Goal: Complete application form: Complete application form

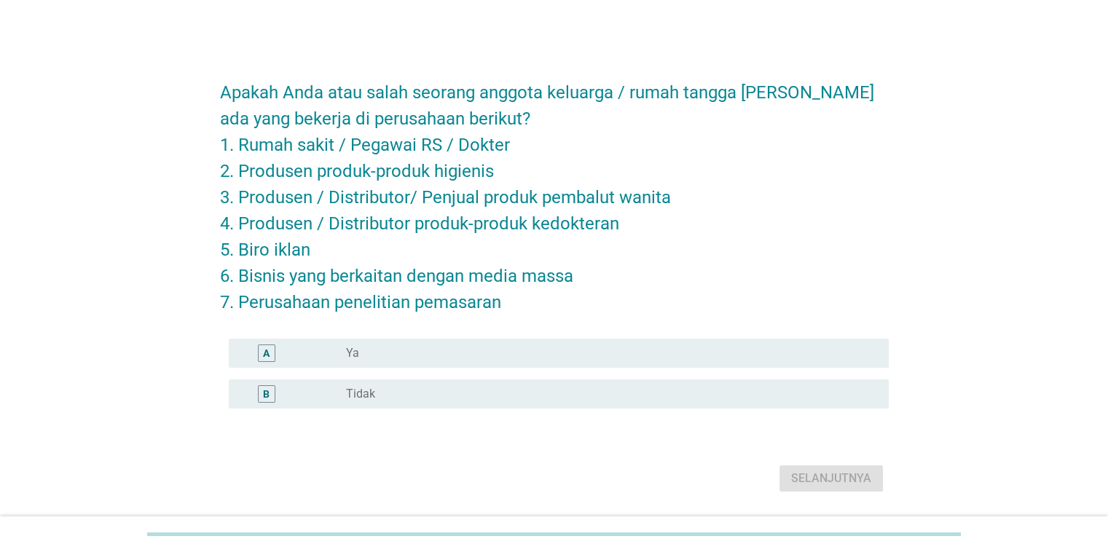
click at [676, 403] on div "B radio_button_unchecked Tidak" at bounding box center [559, 393] width 660 height 29
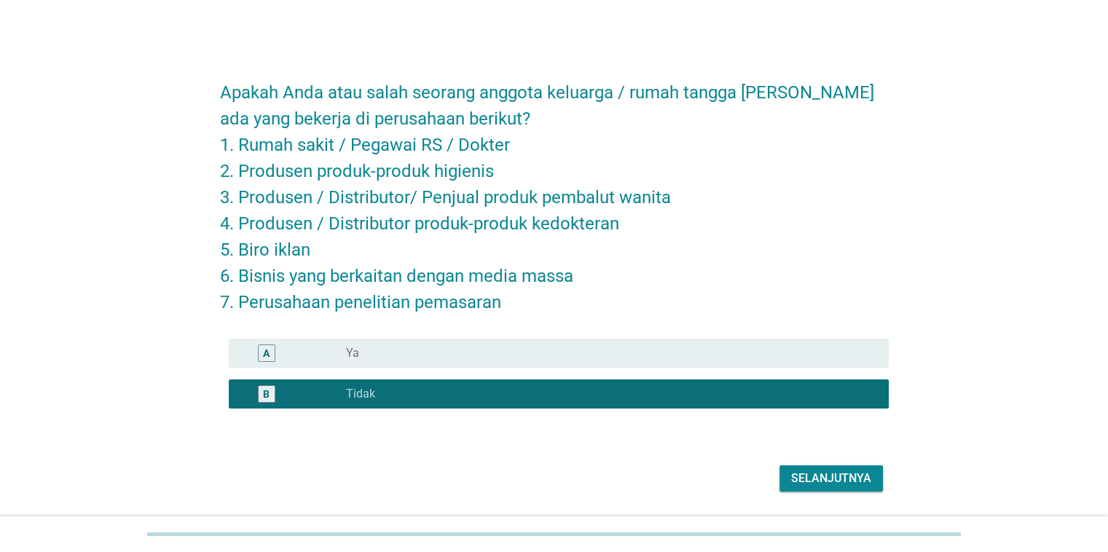
click at [798, 468] on button "Selanjutnya" at bounding box center [830, 478] width 103 height 26
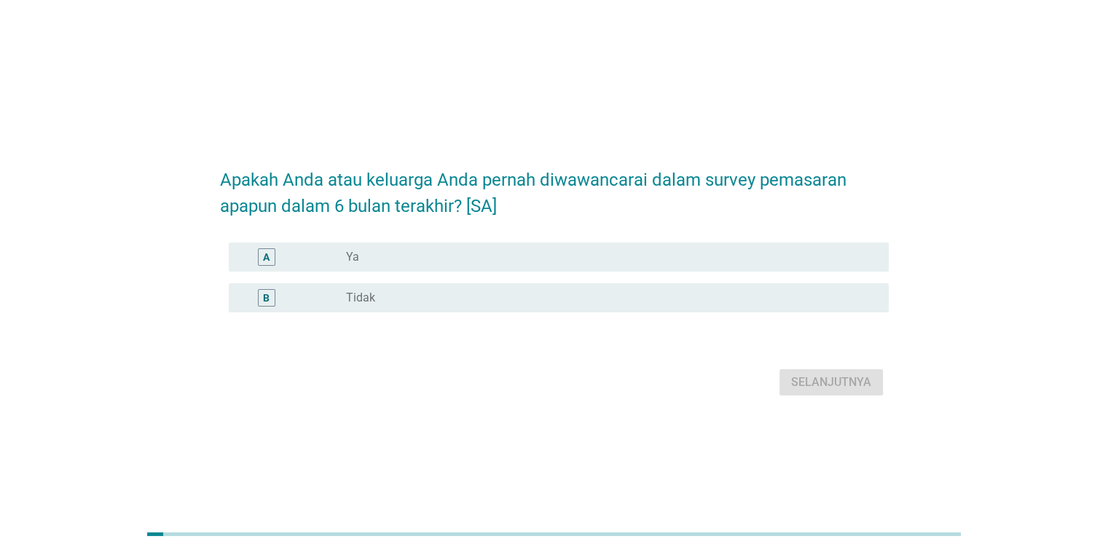
drag, startPoint x: 551, startPoint y: 290, endPoint x: 702, endPoint y: 322, distance: 154.1
click at [557, 292] on div "radio_button_unchecked Tidak" at bounding box center [605, 298] width 519 height 15
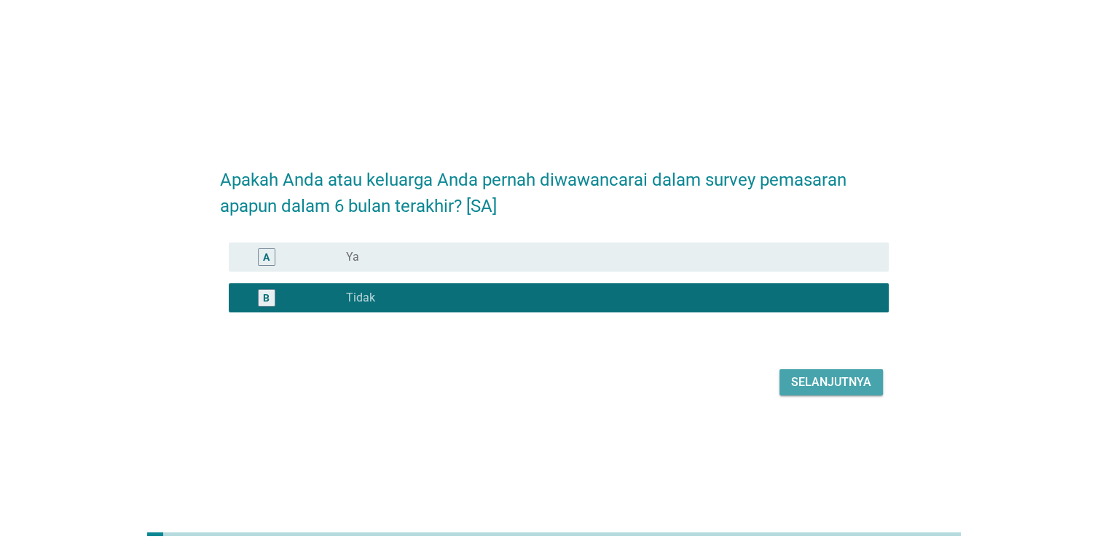
click at [798, 379] on div "Selanjutnya" at bounding box center [831, 382] width 80 height 17
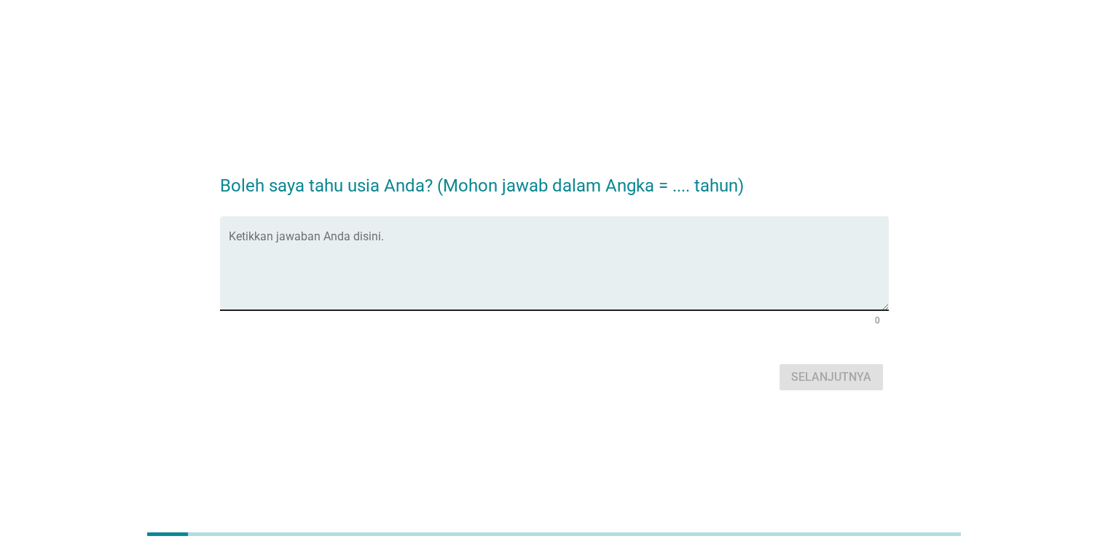
click at [519, 256] on textarea "Ketikkan jawaban Anda disini." at bounding box center [559, 272] width 660 height 76
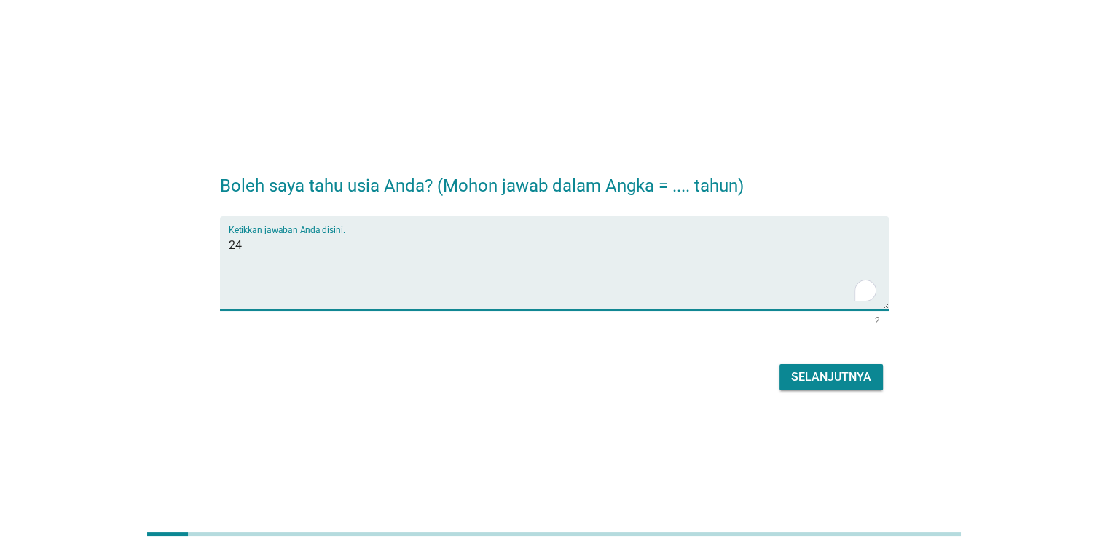
type textarea "24"
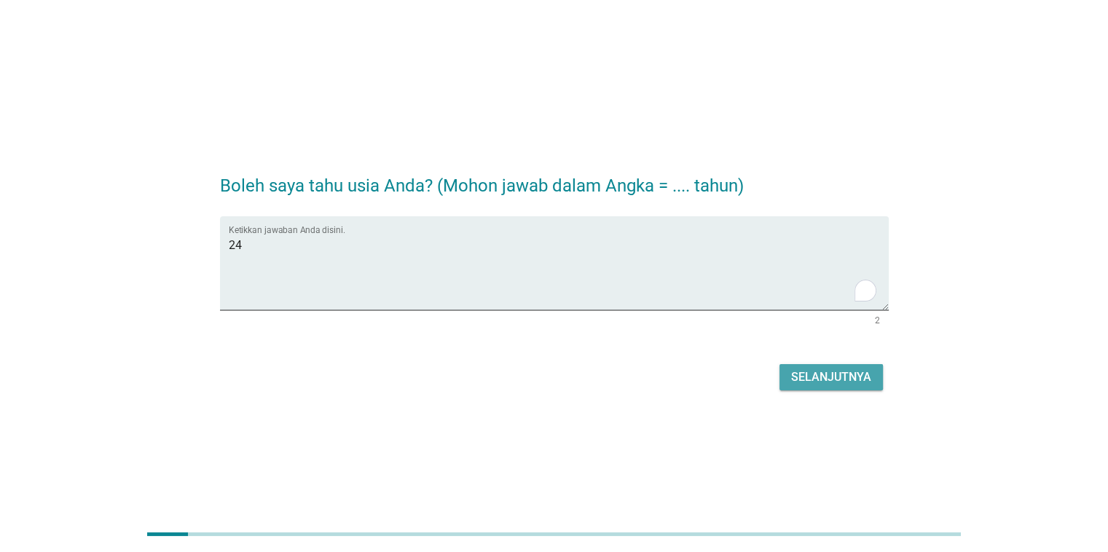
click at [822, 366] on button "Selanjutnya" at bounding box center [830, 377] width 103 height 26
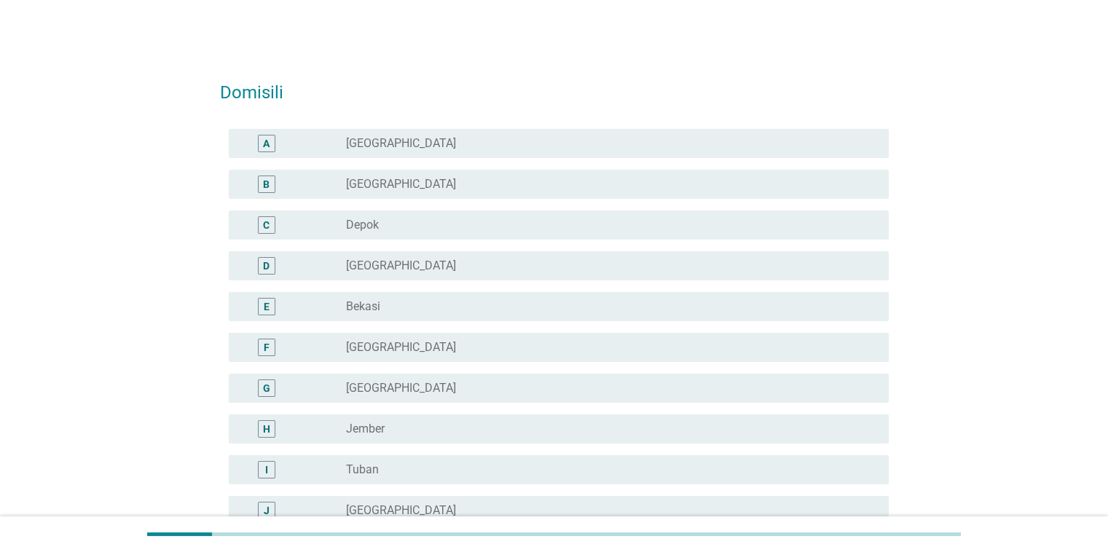
click at [606, 229] on div "radio_button_unchecked Depok" at bounding box center [605, 225] width 519 height 15
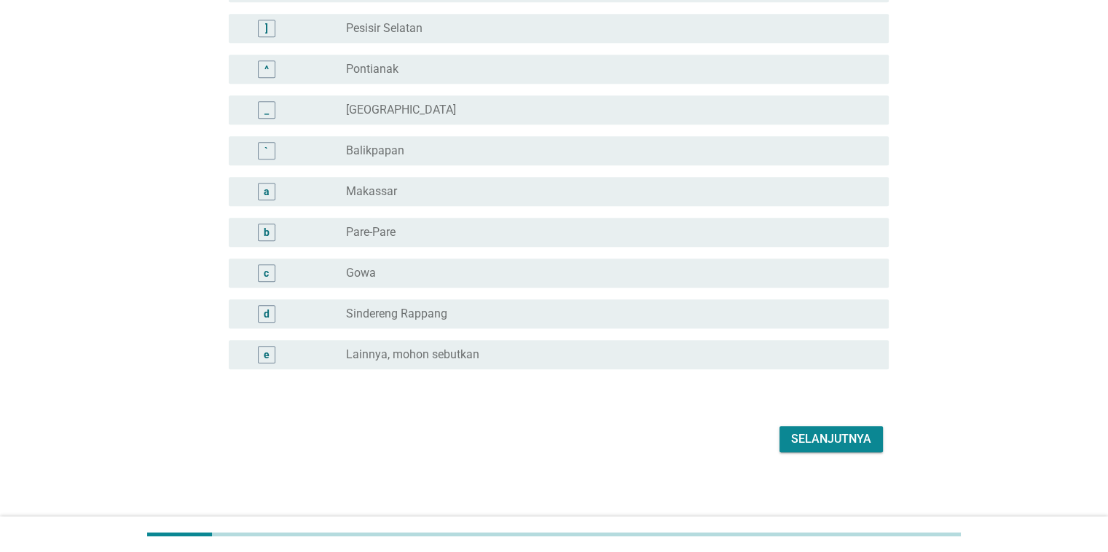
scroll to position [1262, 0]
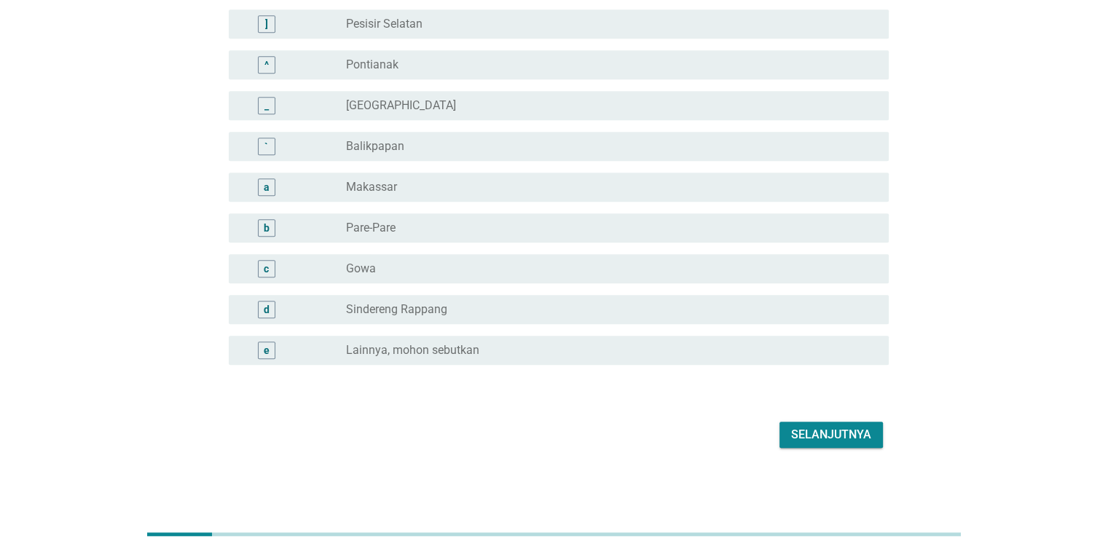
click at [817, 443] on div "Selanjutnya" at bounding box center [831, 434] width 80 height 17
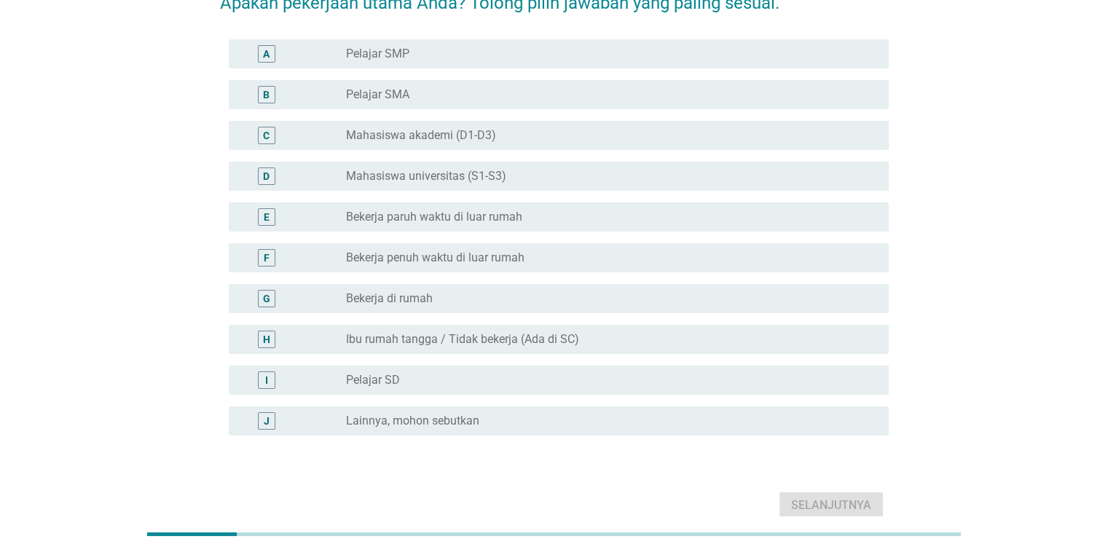
scroll to position [87, 0]
drag, startPoint x: 511, startPoint y: 174, endPoint x: 519, endPoint y: 183, distance: 11.4
click at [512, 176] on div "radio_button_unchecked Mahasiswa universitas (S1-S3)" at bounding box center [605, 178] width 519 height 15
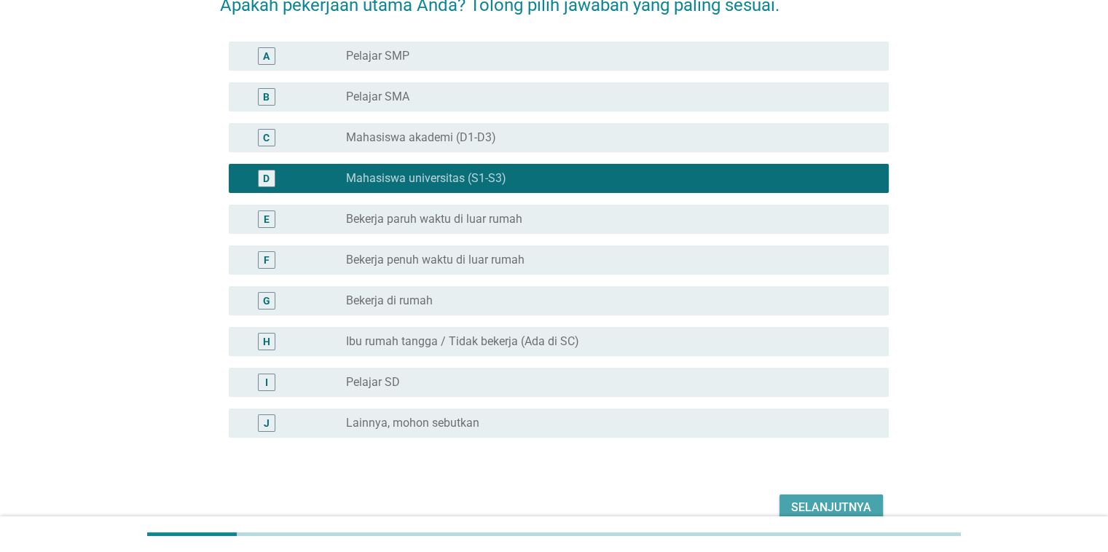
click at [807, 497] on button "Selanjutnya" at bounding box center [830, 508] width 103 height 26
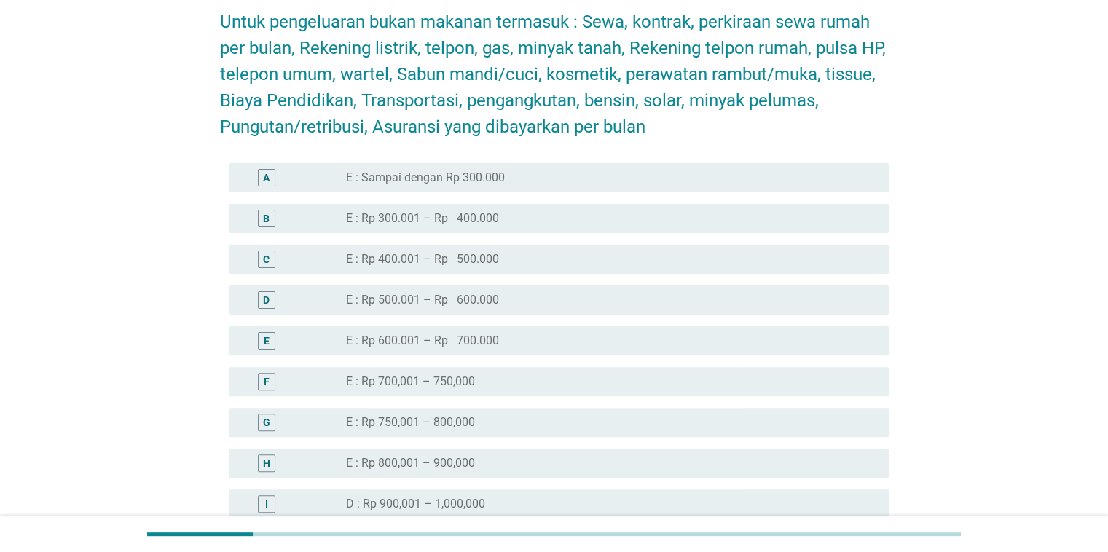
scroll to position [437, 0]
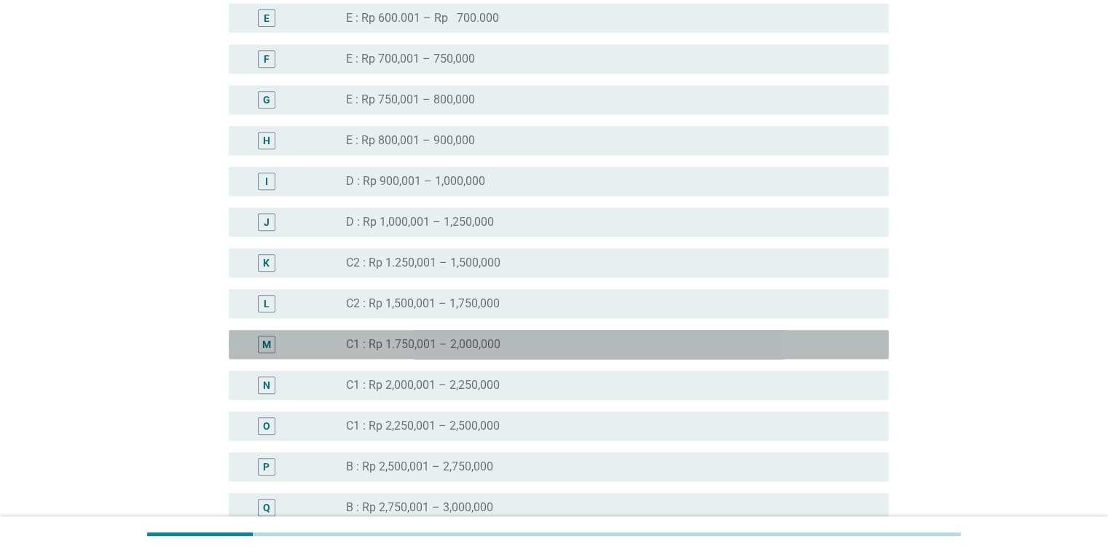
click at [597, 342] on div "radio_button_unchecked C1 : Rp 1.750,001 – 2,000,000" at bounding box center [605, 344] width 519 height 15
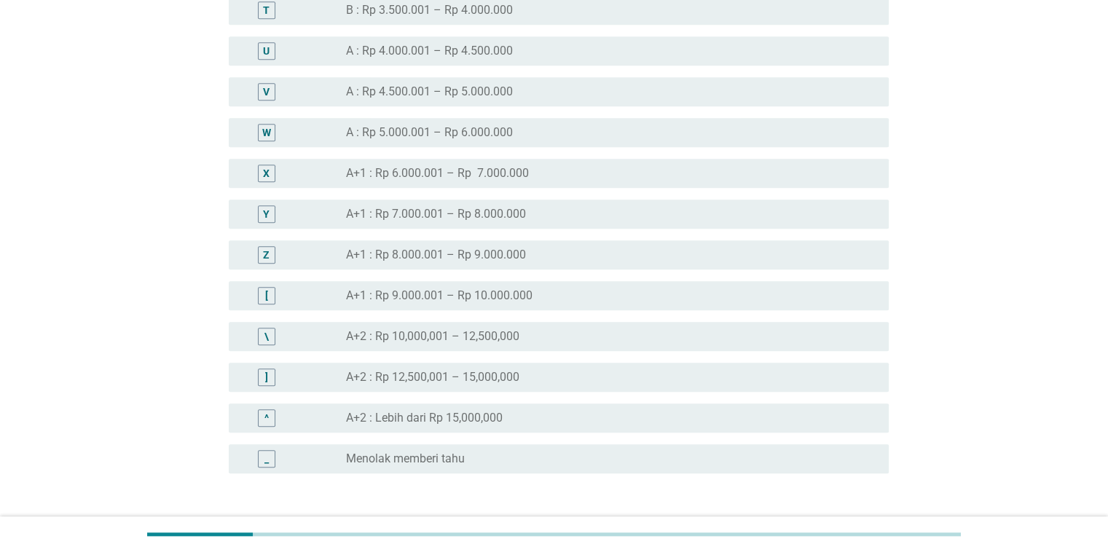
scroll to position [1384, 0]
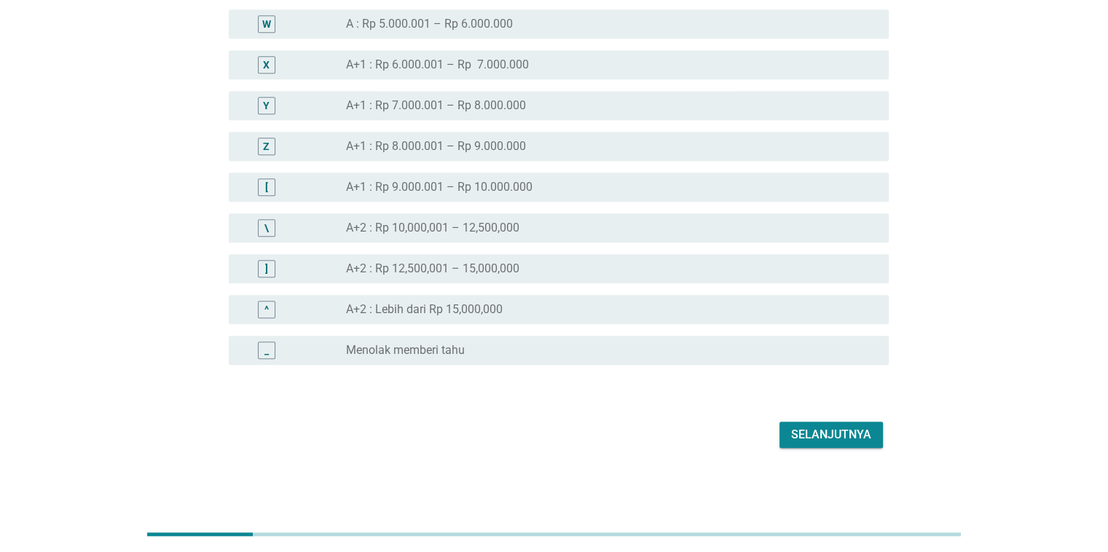
click at [817, 432] on div "Selanjutnya" at bounding box center [831, 434] width 80 height 17
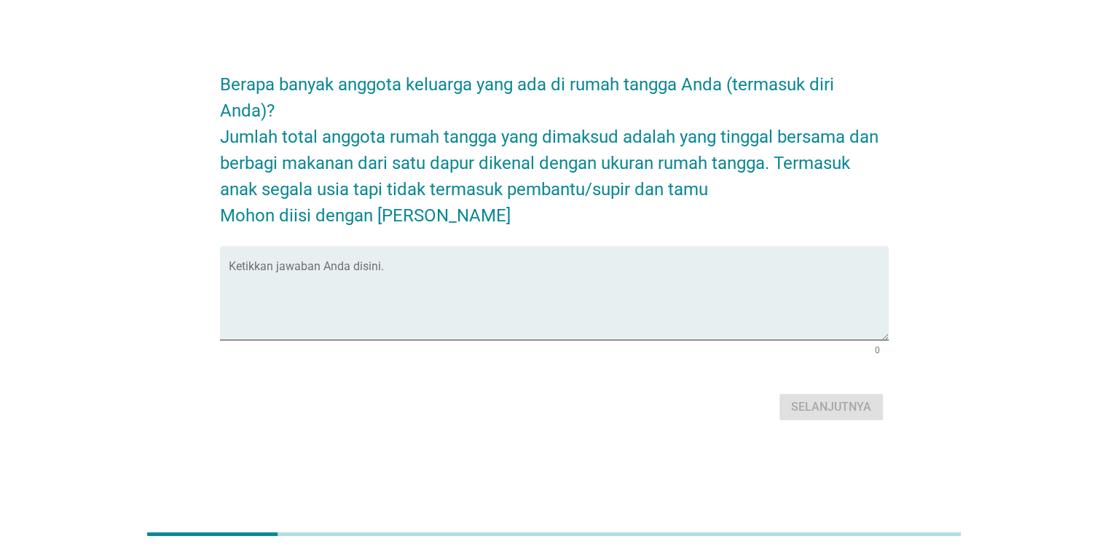
scroll to position [0, 0]
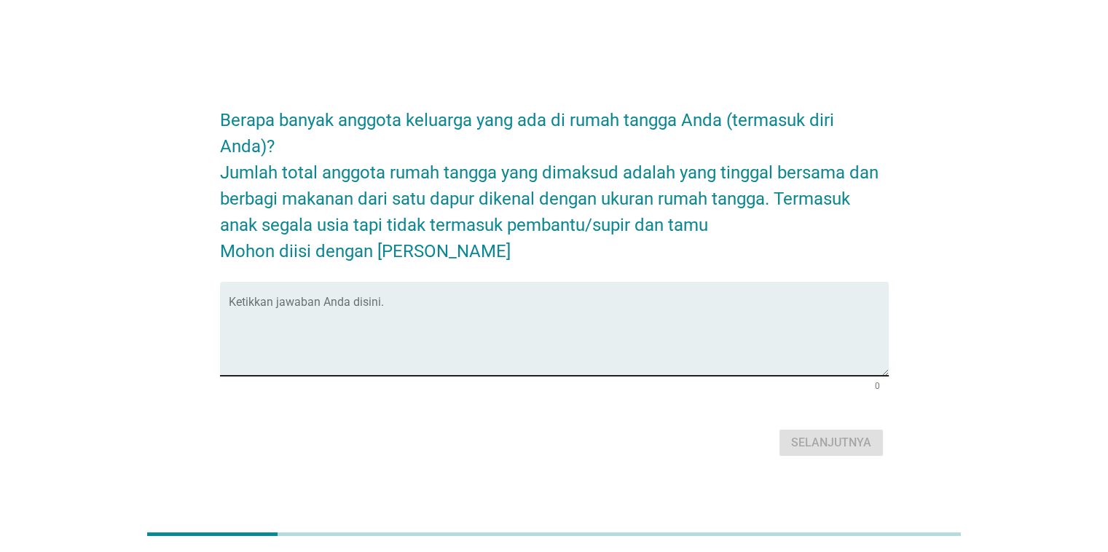
click at [548, 302] on textarea "Ketikkan jawaban Anda disini." at bounding box center [559, 337] width 660 height 76
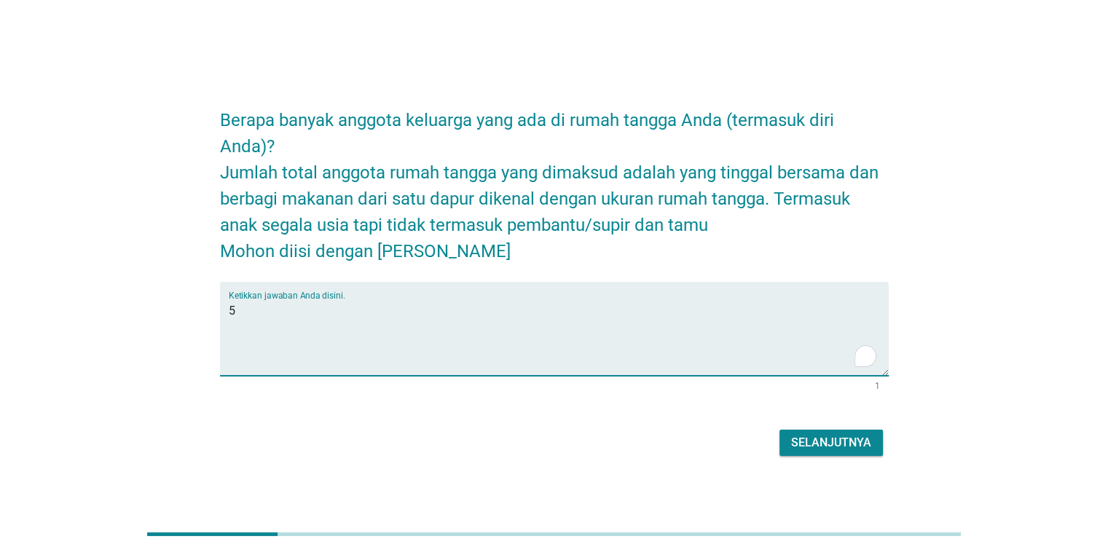
type textarea "5"
click at [819, 446] on div "Selanjutnya" at bounding box center [831, 442] width 80 height 17
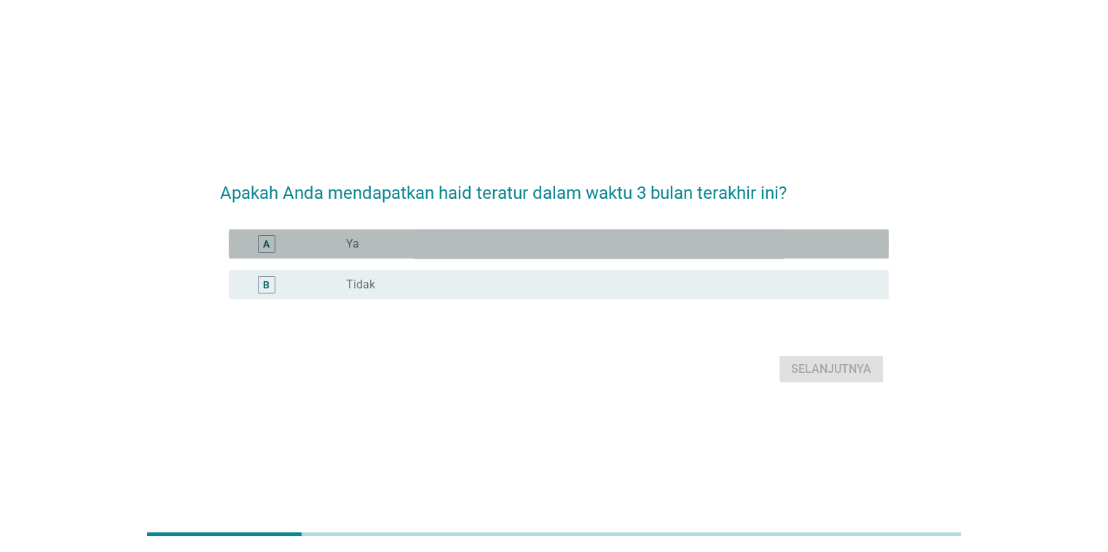
drag, startPoint x: 644, startPoint y: 258, endPoint x: 676, endPoint y: 272, distance: 35.2
click at [644, 258] on div "A radio_button_unchecked Ya" at bounding box center [559, 243] width 660 height 29
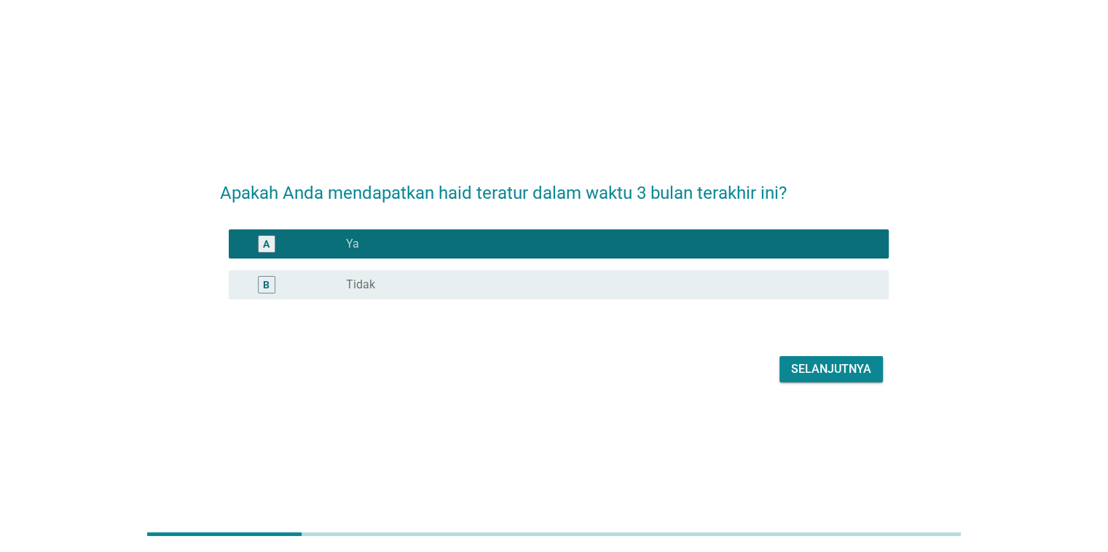
click at [835, 361] on div "Selanjutnya" at bounding box center [831, 369] width 80 height 17
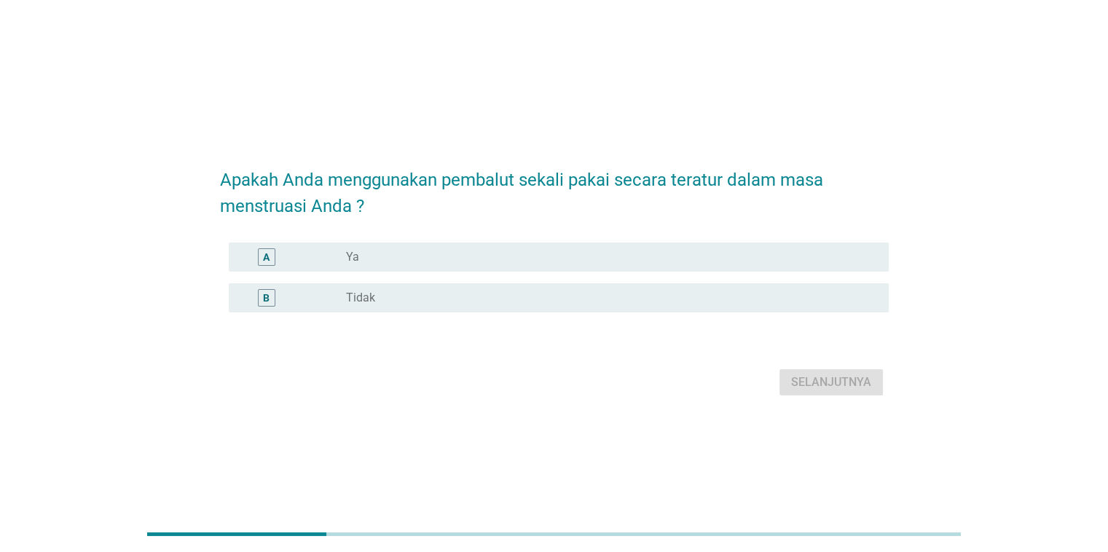
click at [462, 265] on div "radio_button_unchecked Ya" at bounding box center [611, 256] width 530 height 17
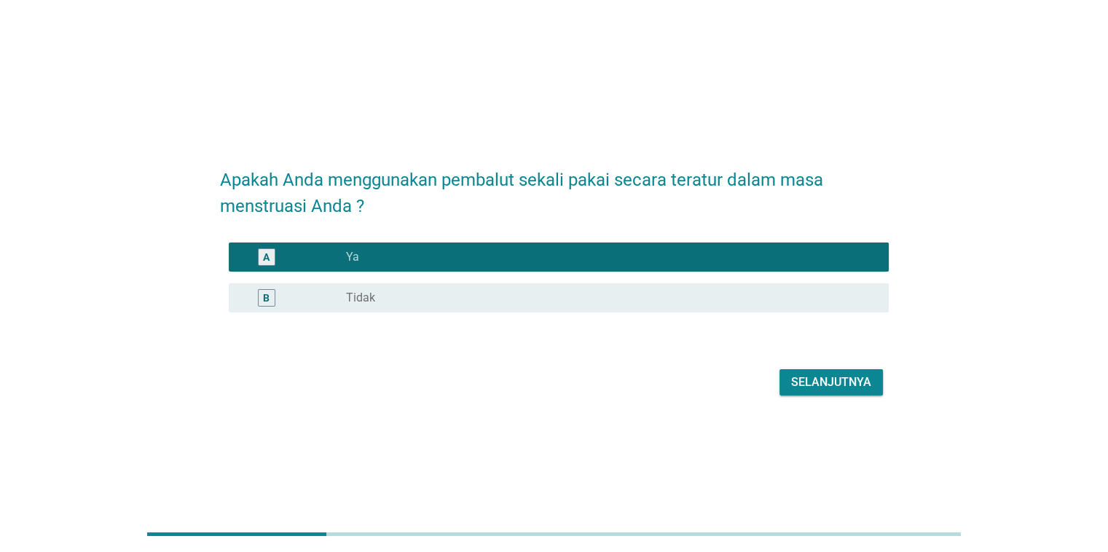
click at [827, 379] on div "Selanjutnya" at bounding box center [831, 382] width 80 height 17
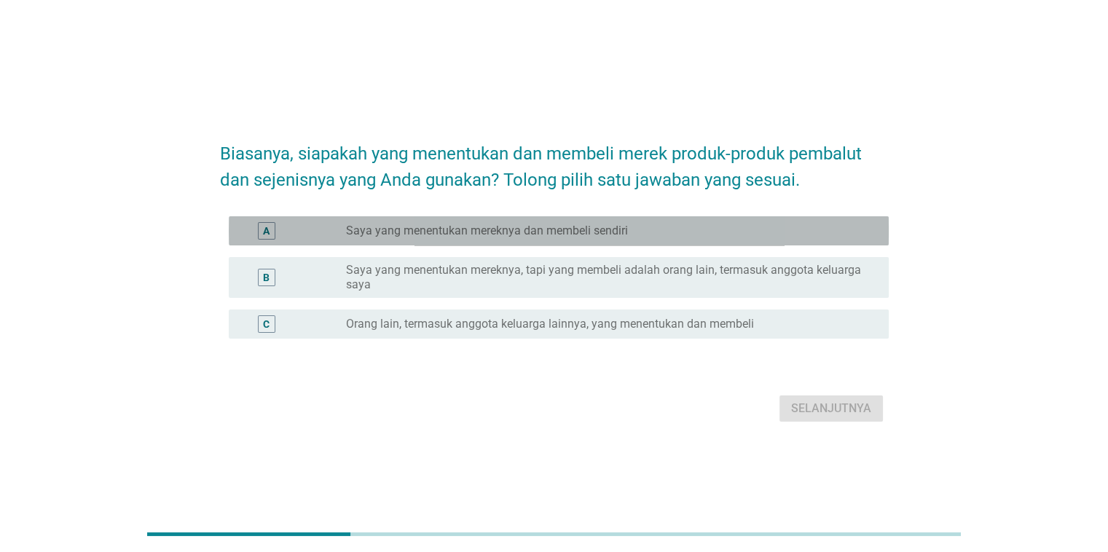
drag, startPoint x: 605, startPoint y: 240, endPoint x: 709, endPoint y: 309, distance: 124.4
click at [606, 240] on div "A radio_button_unchecked Saya yang menentukan mereknya dan membeli sendiri" at bounding box center [559, 230] width 660 height 29
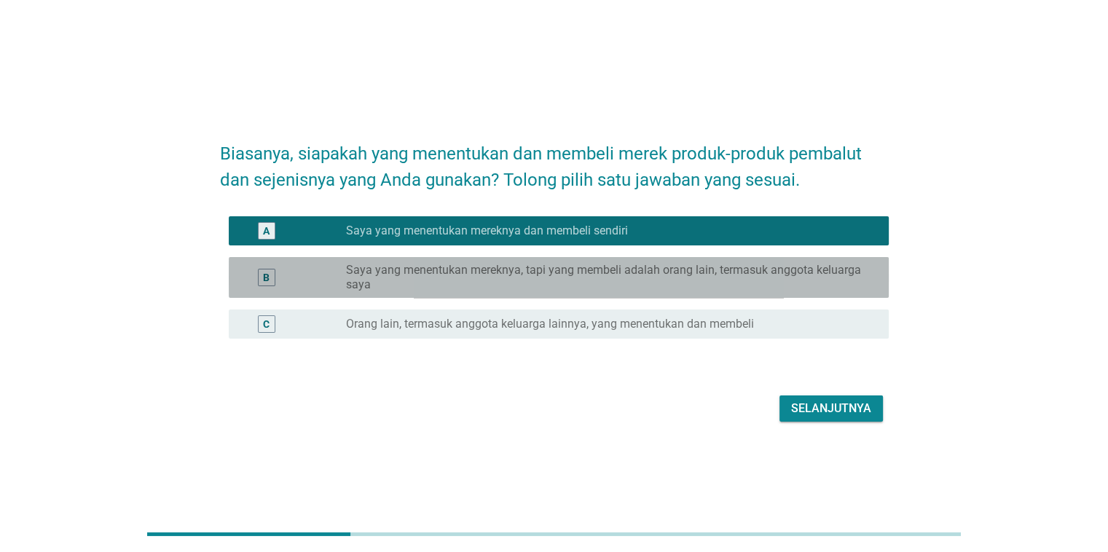
click at [801, 293] on div "B radio_button_unchecked Saya yang menentukan mereknya, tapi yang membeli adala…" at bounding box center [559, 277] width 660 height 41
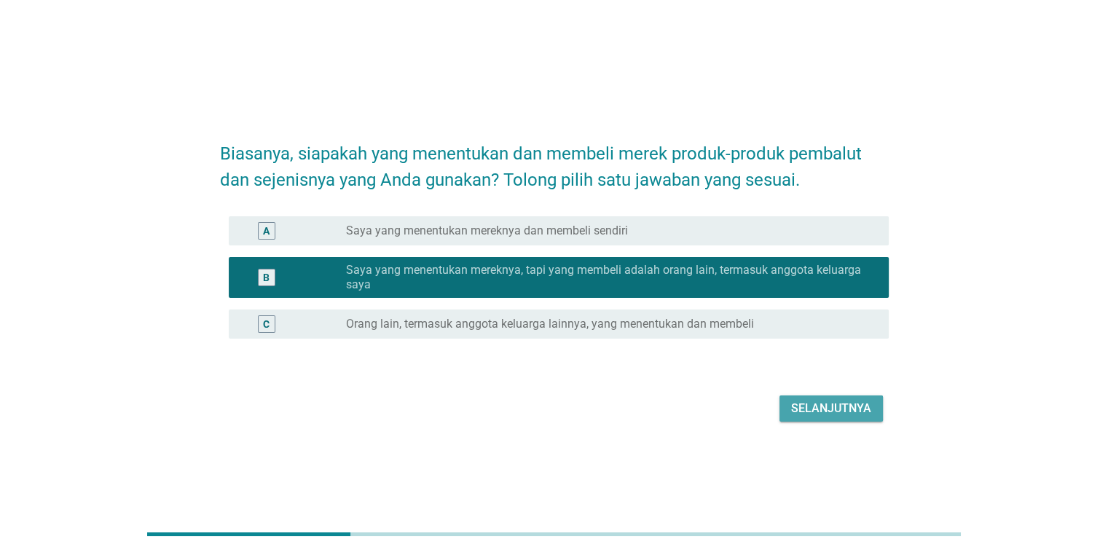
click at [812, 401] on div "Selanjutnya" at bounding box center [831, 408] width 80 height 17
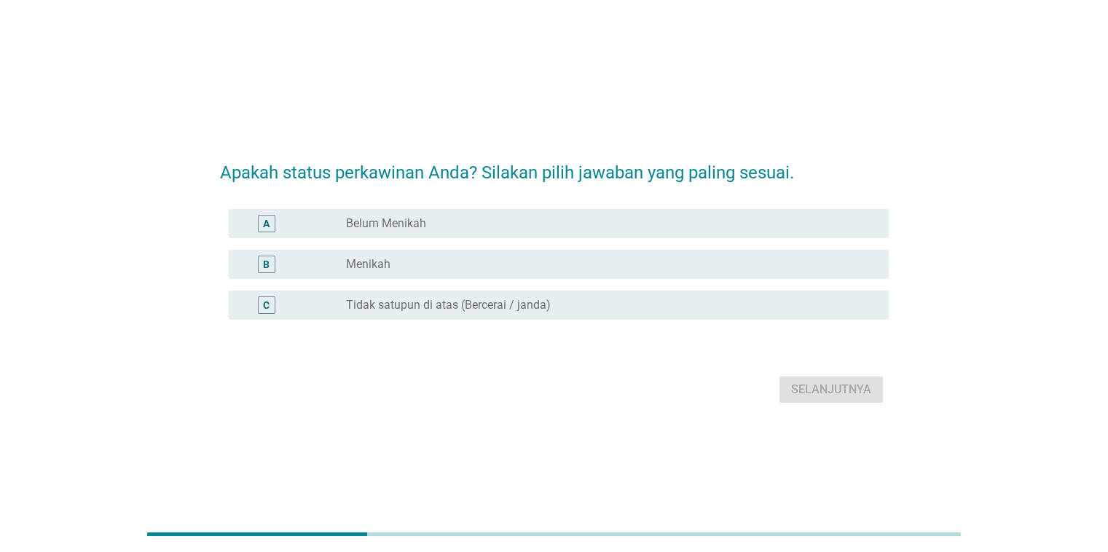
click at [516, 234] on div "A radio_button_unchecked Belum Menikah" at bounding box center [559, 223] width 660 height 29
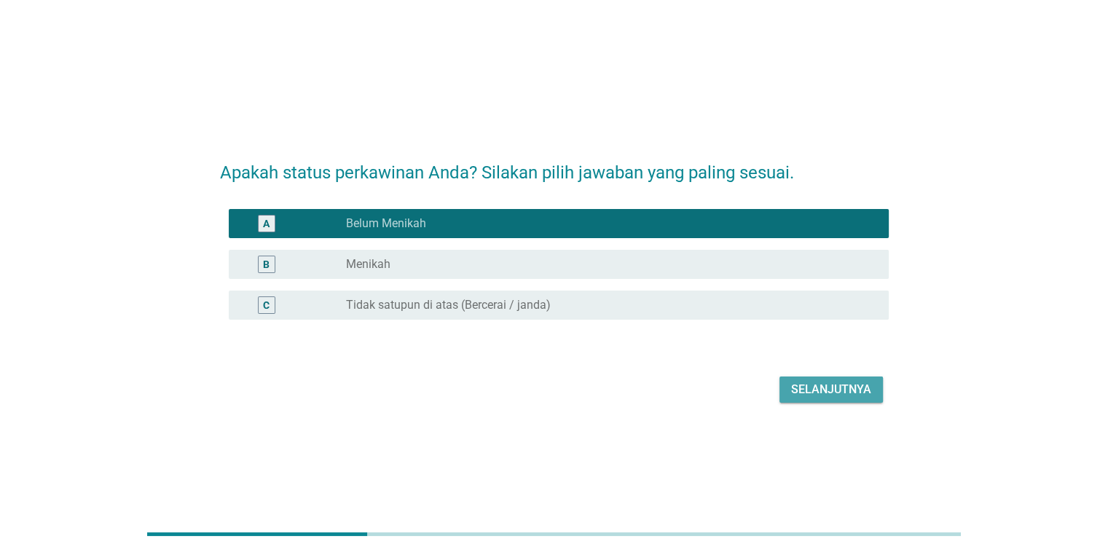
click at [805, 393] on div "Selanjutnya" at bounding box center [831, 389] width 80 height 17
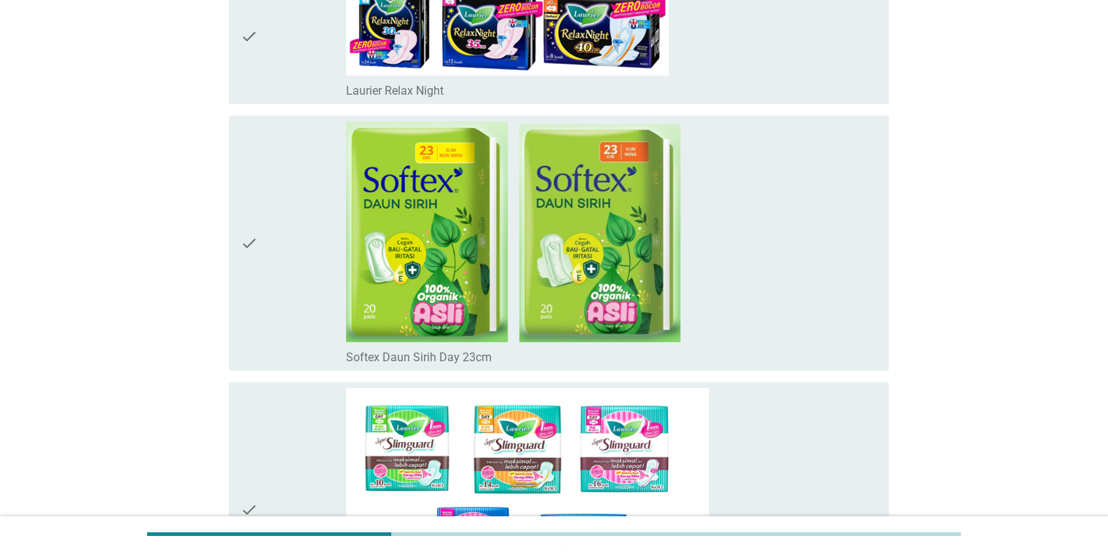
scroll to position [4370, 0]
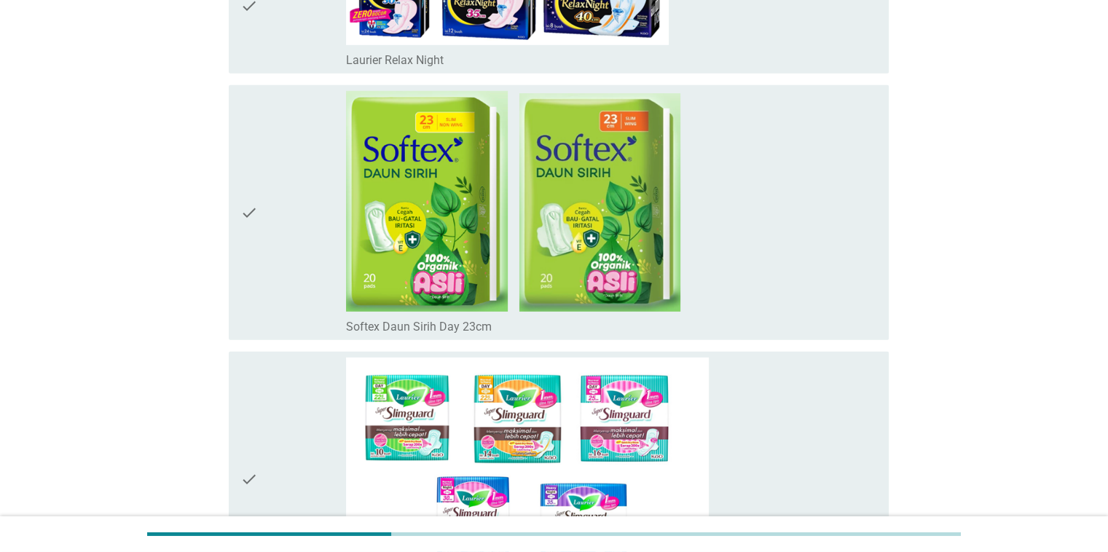
click at [700, 214] on div "check_box_outline_blank Softex Daun Sirih Day 23cm" at bounding box center [611, 212] width 530 height 243
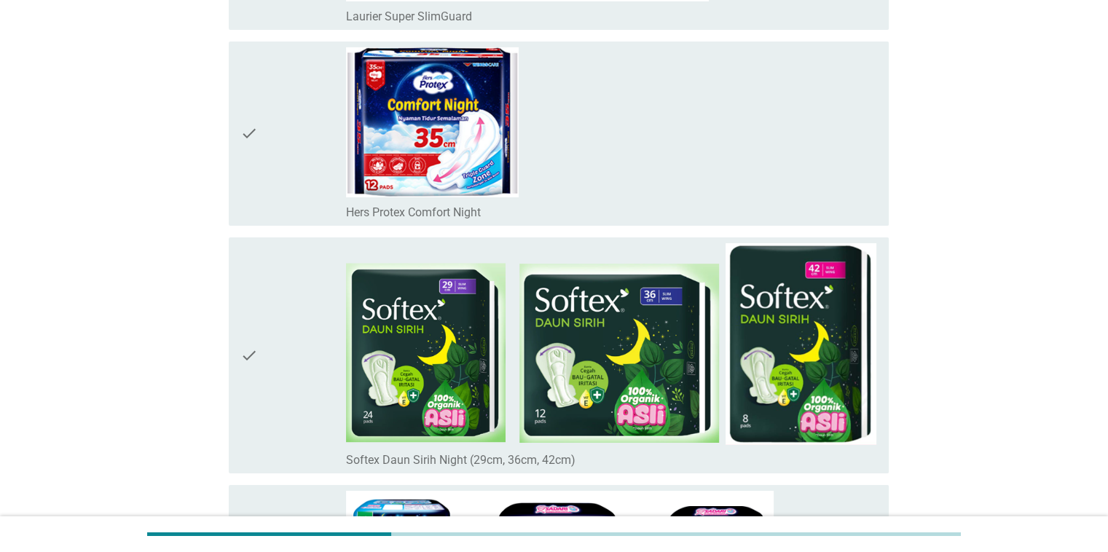
scroll to position [4953, 0]
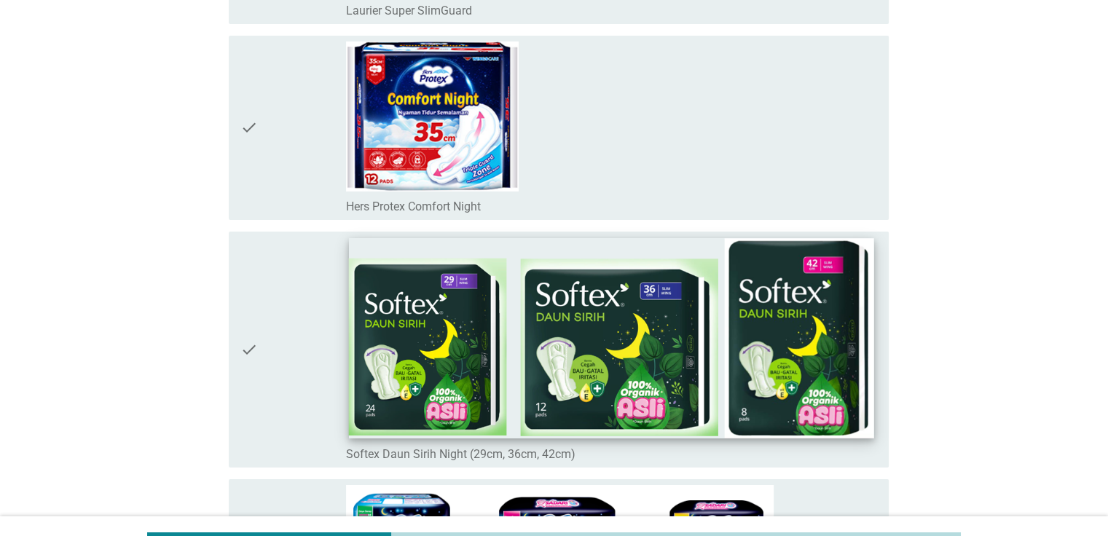
click at [699, 270] on img at bounding box center [611, 338] width 525 height 200
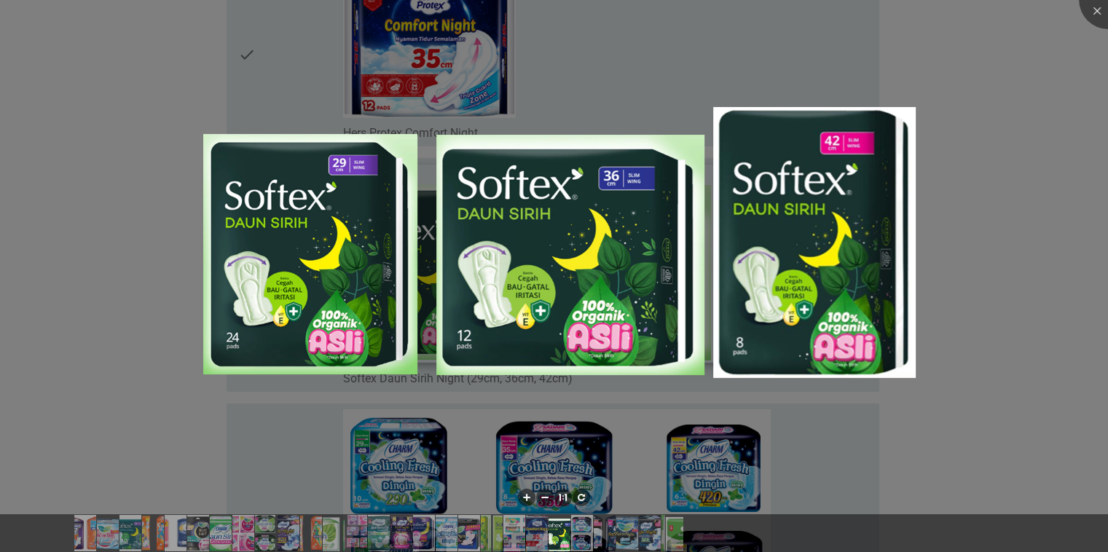
scroll to position [5026, 0]
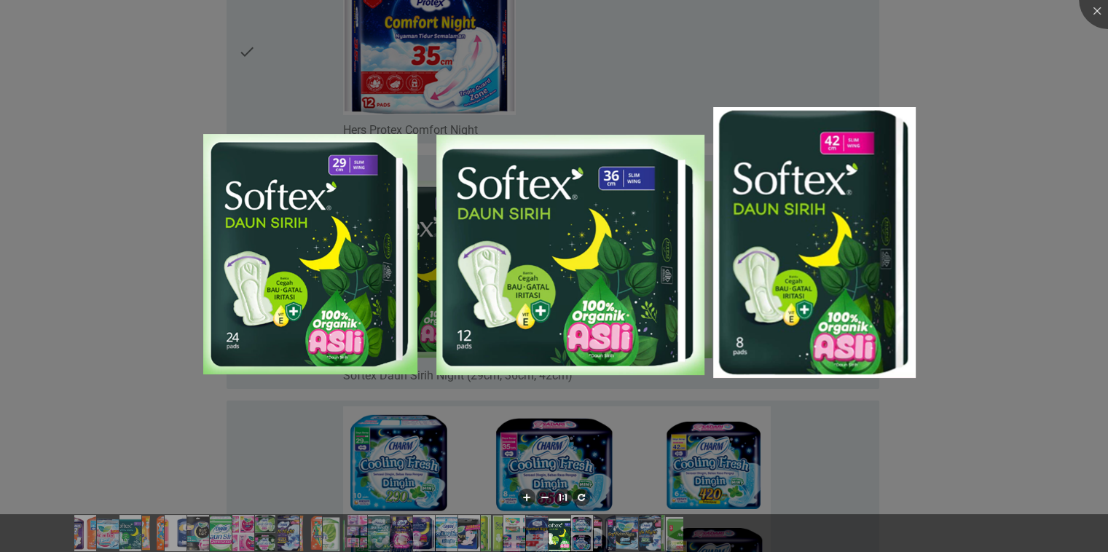
click at [1027, 175] on div at bounding box center [554, 276] width 1108 height 552
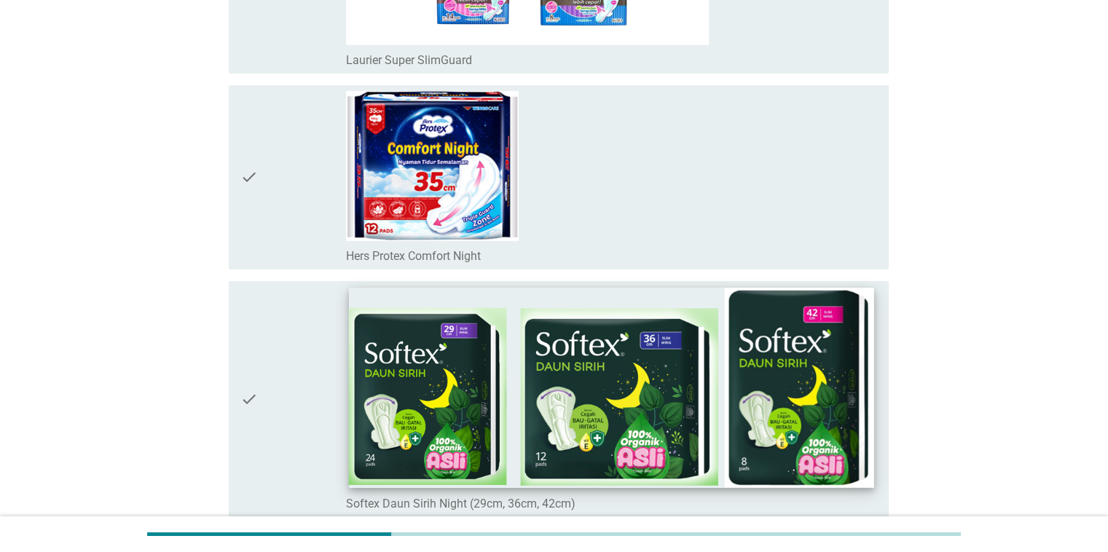
scroll to position [4880, 0]
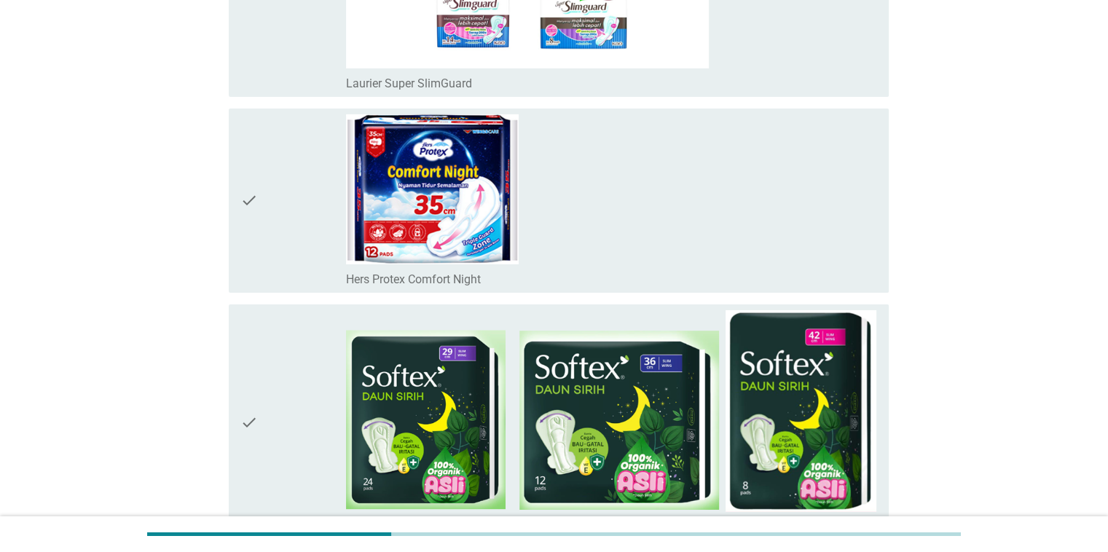
click at [288, 354] on div "check" at bounding box center [293, 422] width 106 height 224
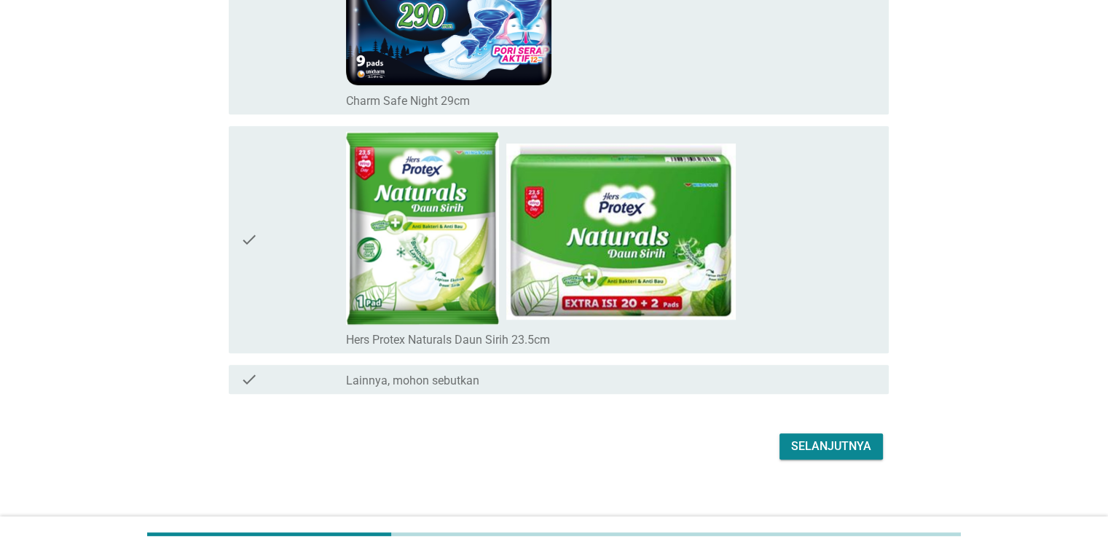
scroll to position [6321, 0]
click at [839, 437] on div "Selanjutnya" at bounding box center [831, 445] width 80 height 17
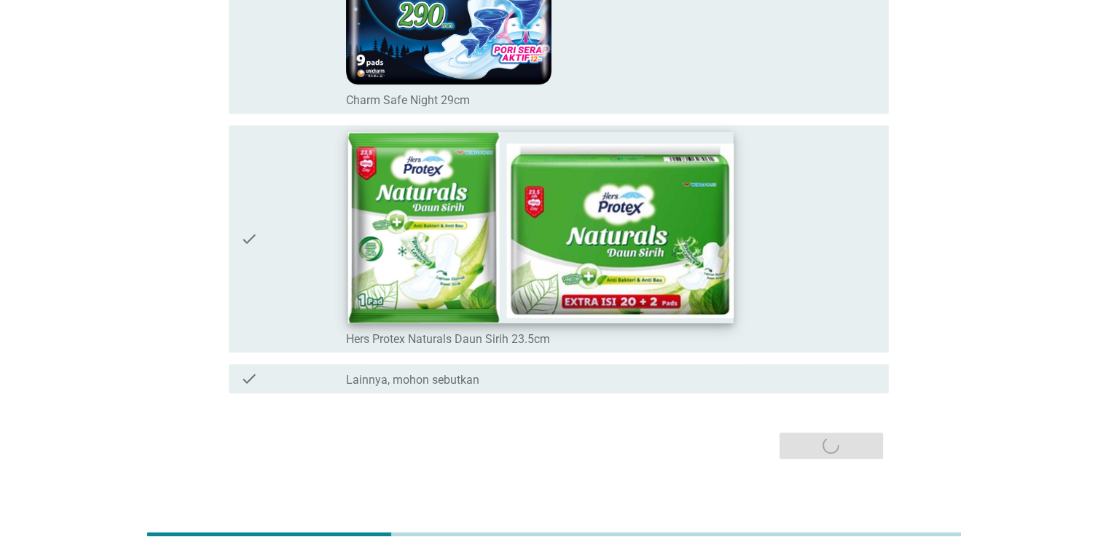
scroll to position [0, 0]
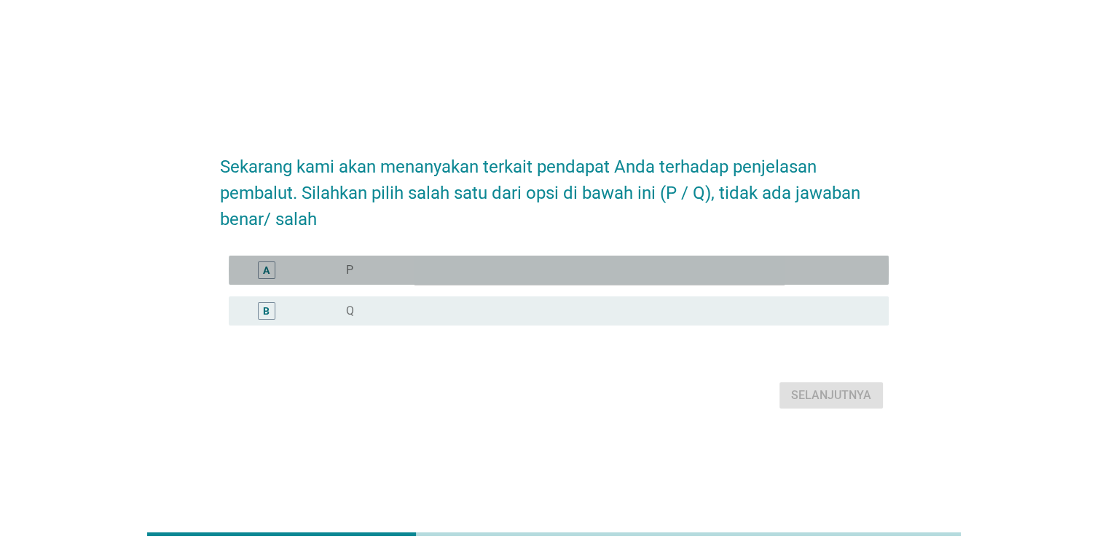
click at [671, 256] on div "A radio_button_unchecked P" at bounding box center [559, 270] width 660 height 29
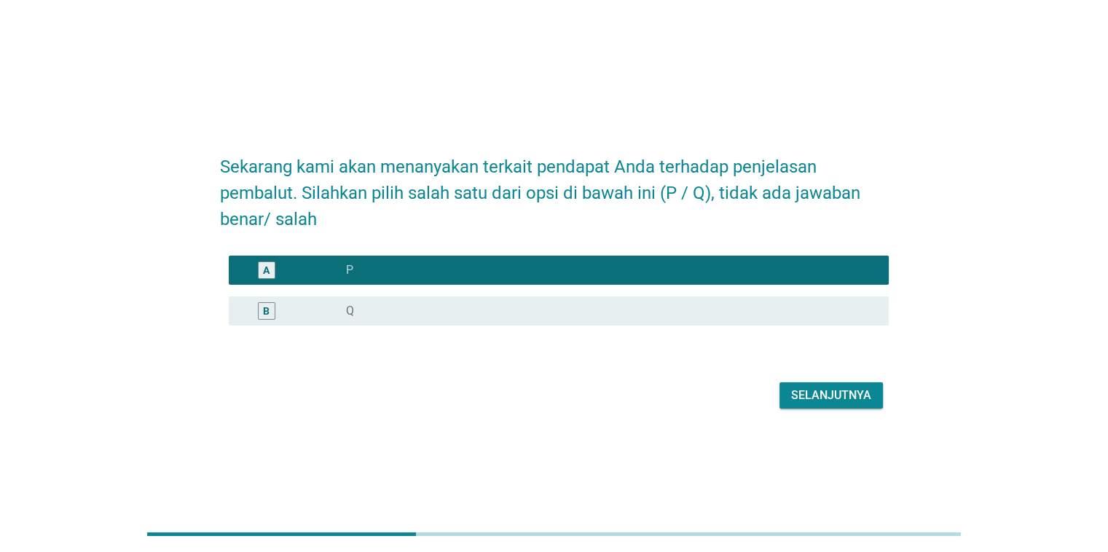
click at [835, 412] on div "Selanjutnya" at bounding box center [554, 395] width 669 height 35
click at [827, 391] on div "Selanjutnya" at bounding box center [831, 395] width 80 height 17
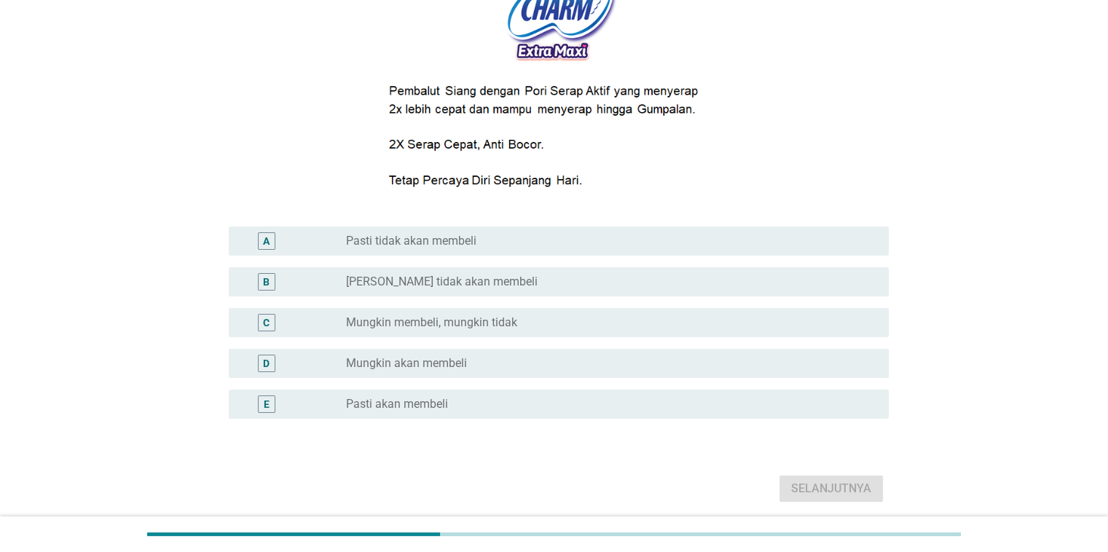
scroll to position [219, 0]
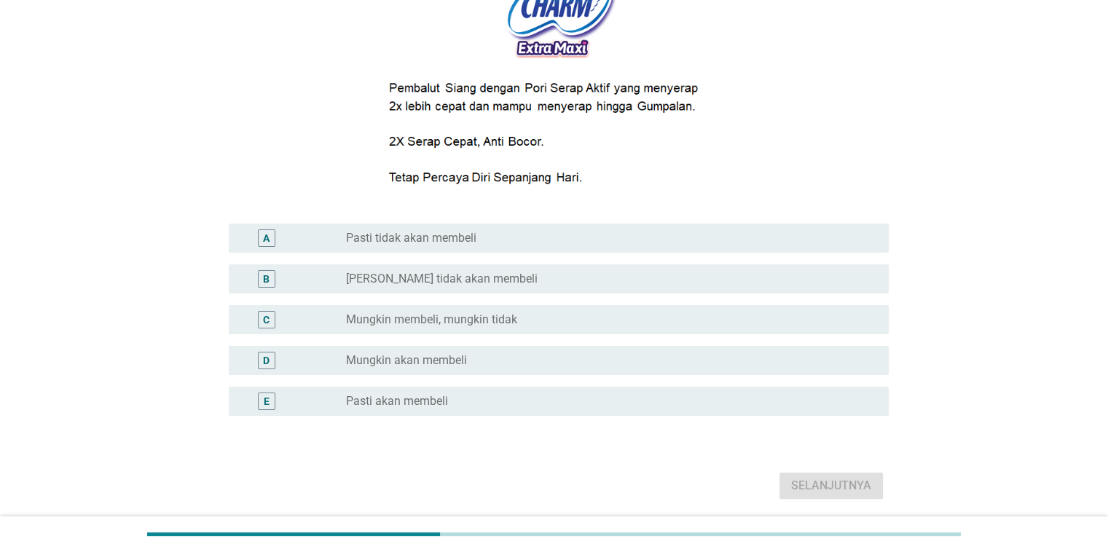
click at [679, 326] on div "radio_button_unchecked Mungkin membeli, mungkin tidak" at bounding box center [605, 319] width 519 height 15
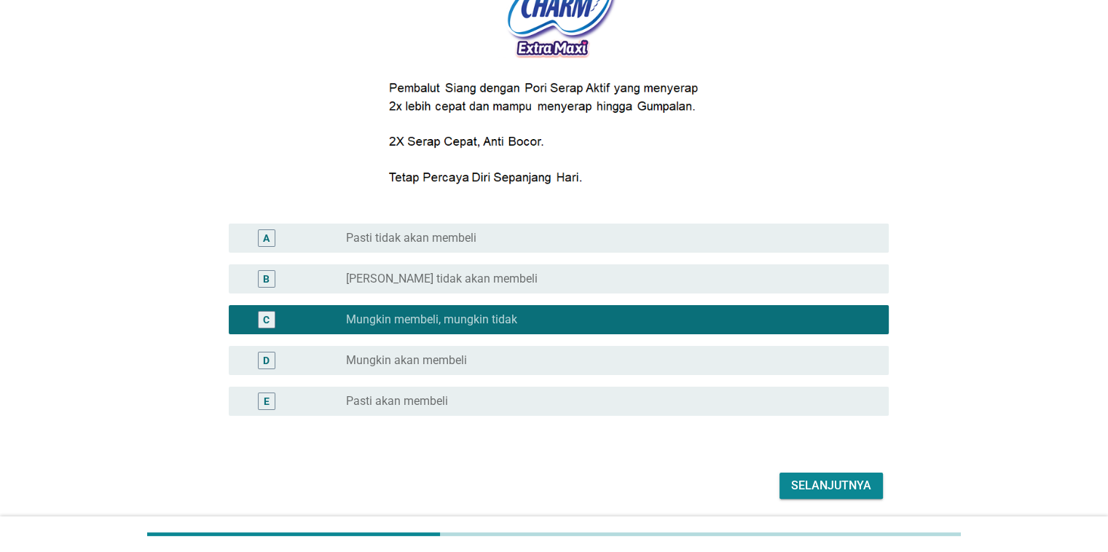
click at [827, 481] on div "Selanjutnya" at bounding box center [831, 485] width 80 height 17
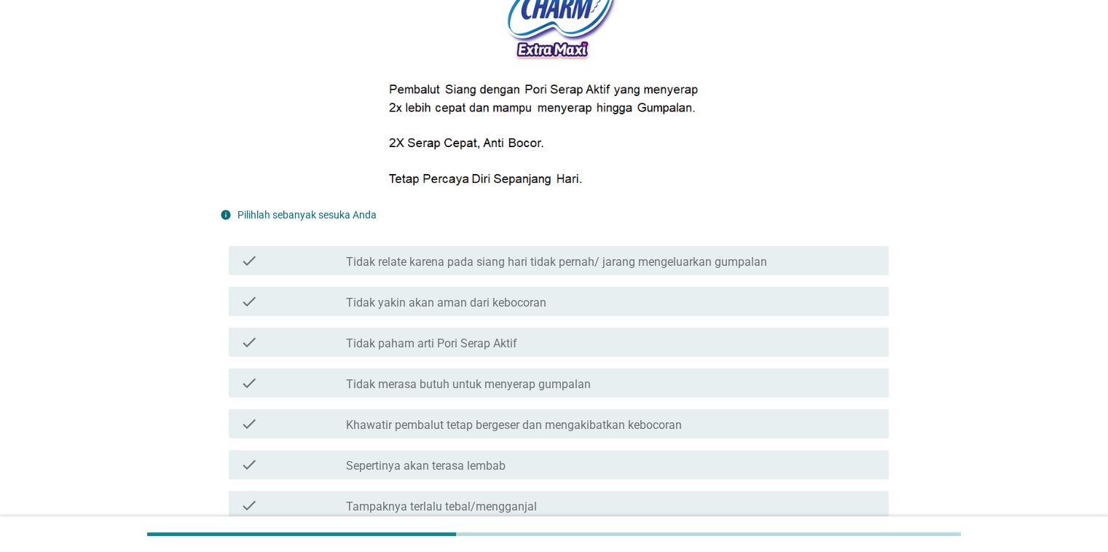
scroll to position [291, 0]
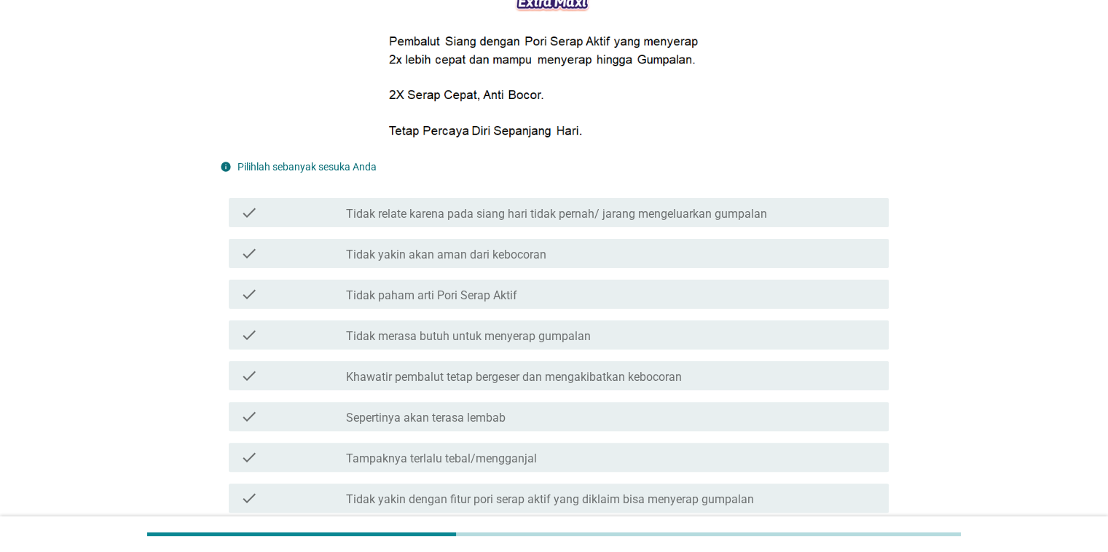
click at [614, 261] on div "check_box_outline_blank Tidak yakin akan aman dari kebocoran" at bounding box center [611, 253] width 530 height 17
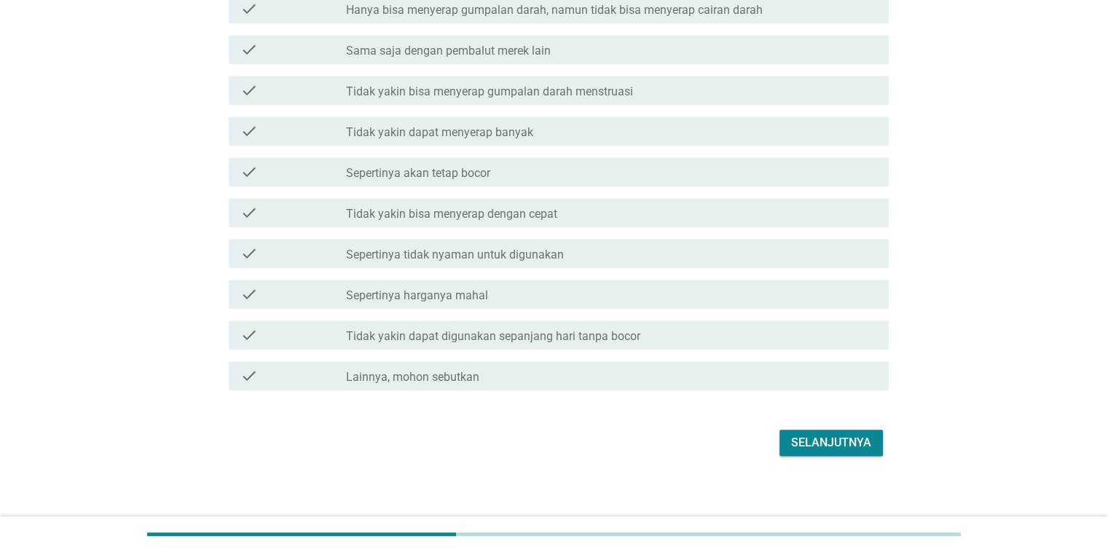
scroll to position [953, 0]
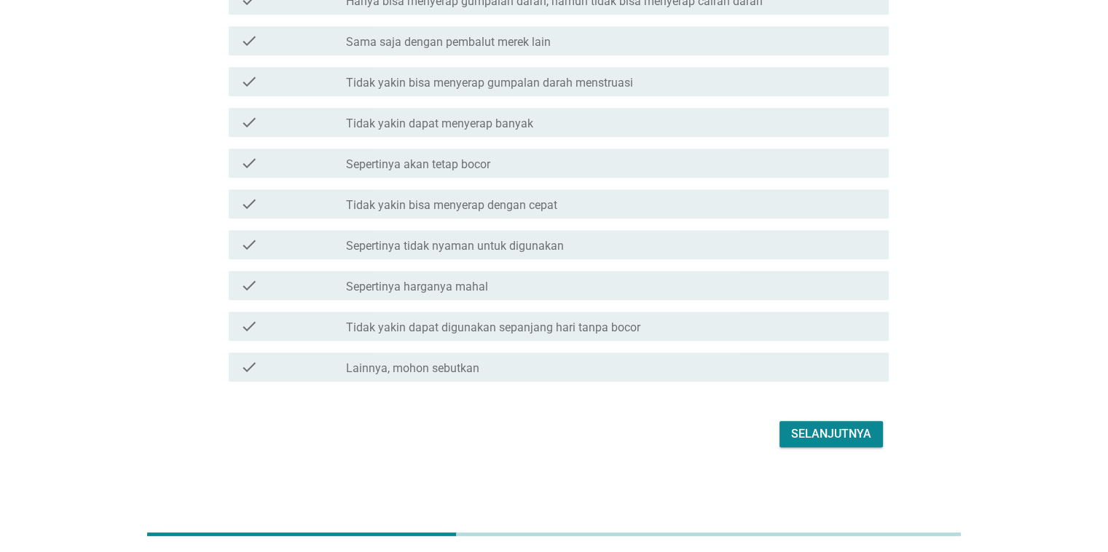
click at [846, 439] on div "Selanjutnya" at bounding box center [831, 433] width 80 height 17
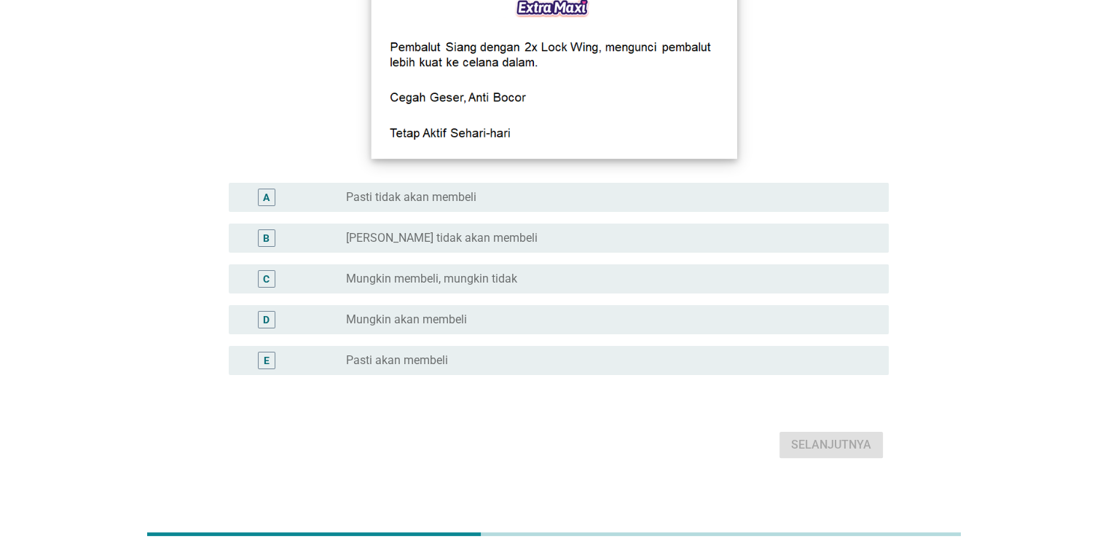
scroll to position [270, 0]
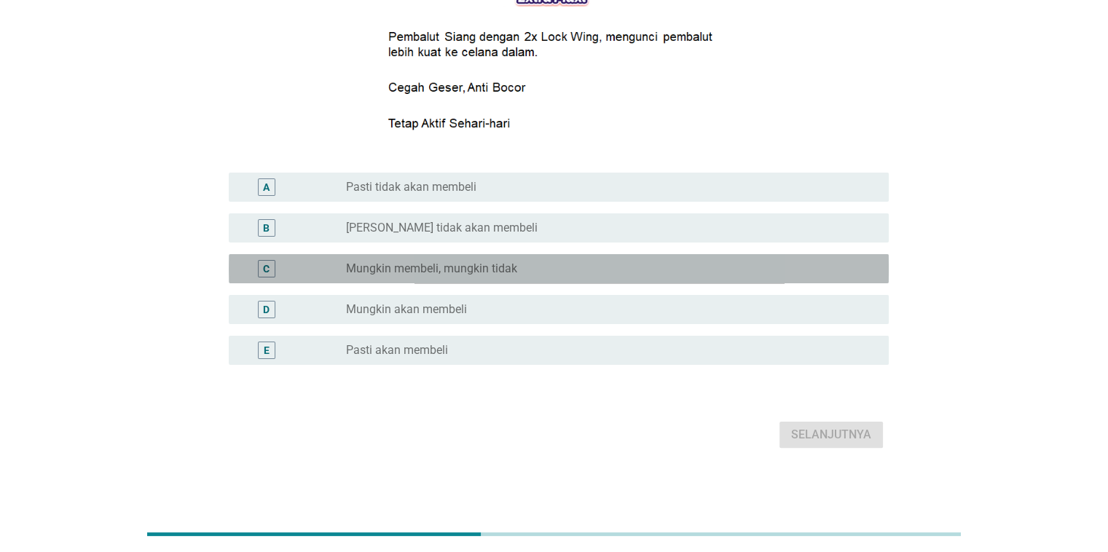
drag, startPoint x: 507, startPoint y: 270, endPoint x: 596, endPoint y: 318, distance: 101.4
click at [509, 271] on label "Mungkin membeli, mungkin tidak" at bounding box center [431, 268] width 171 height 15
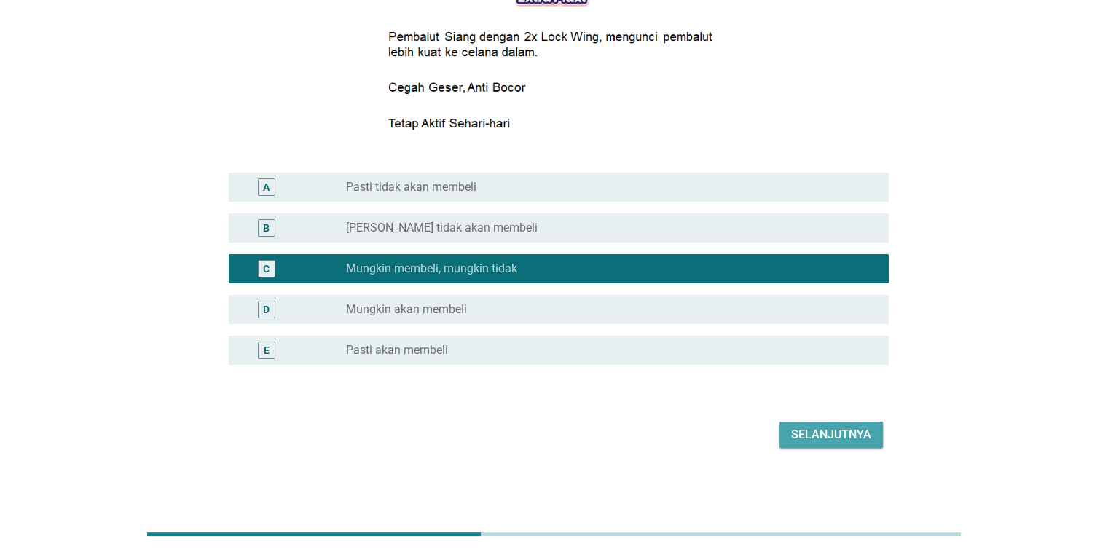
click at [806, 444] on button "Selanjutnya" at bounding box center [830, 435] width 103 height 26
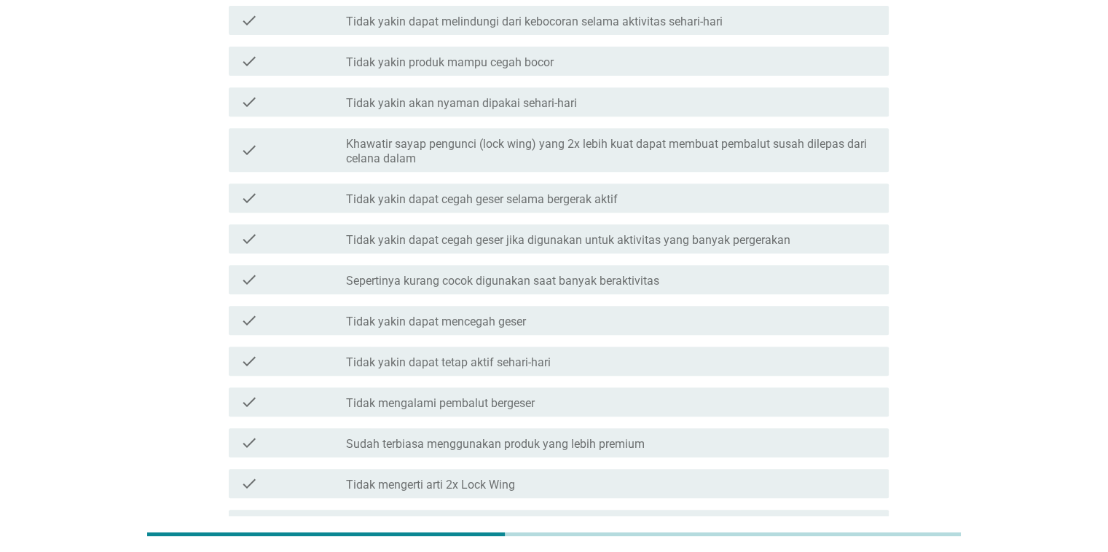
scroll to position [583, 0]
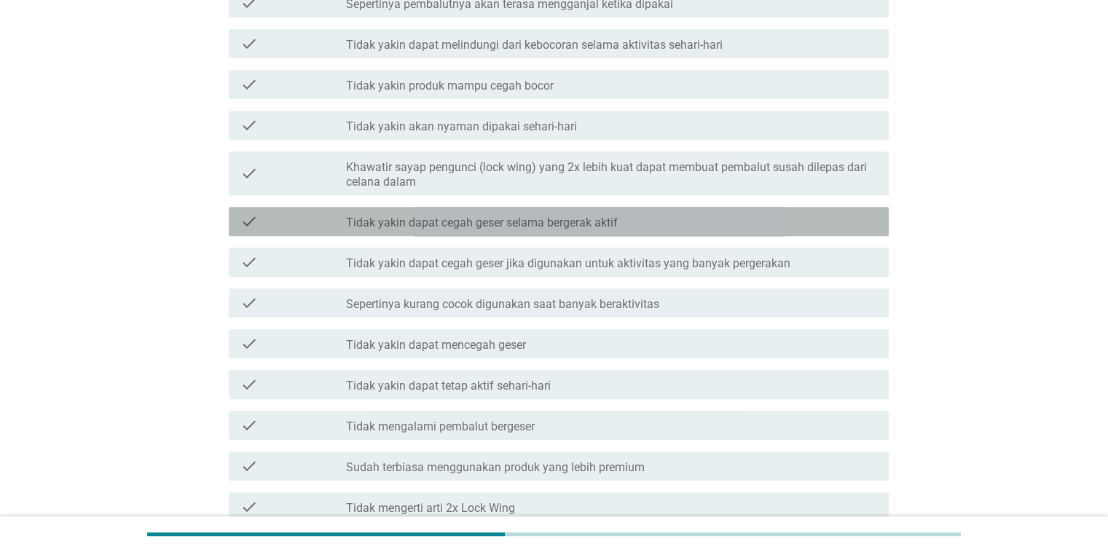
click at [645, 227] on div "check_box_outline_blank Tidak yakin dapat cegah geser selama bergerak aktif" at bounding box center [611, 221] width 530 height 17
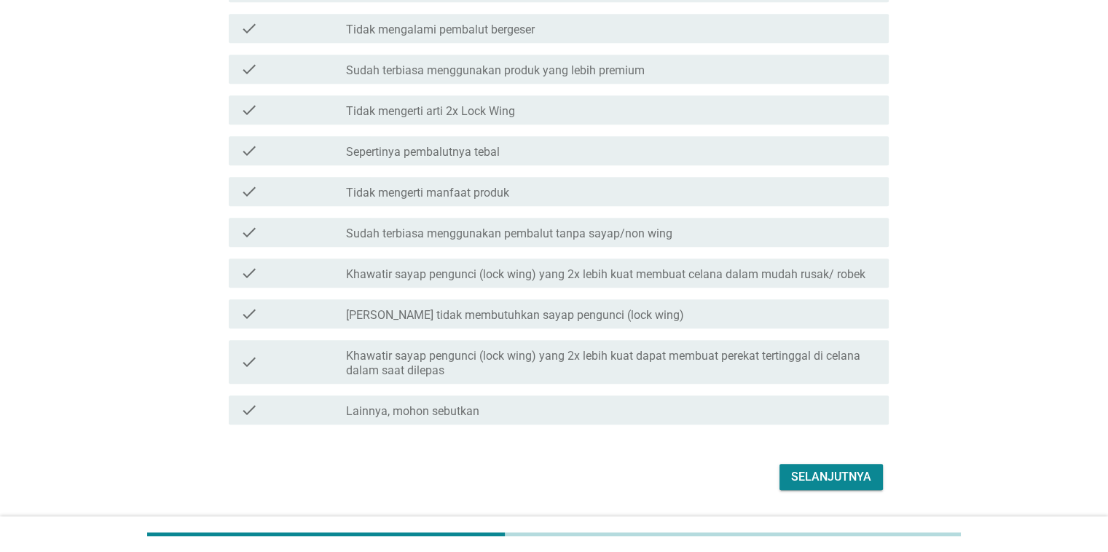
scroll to position [1023, 0]
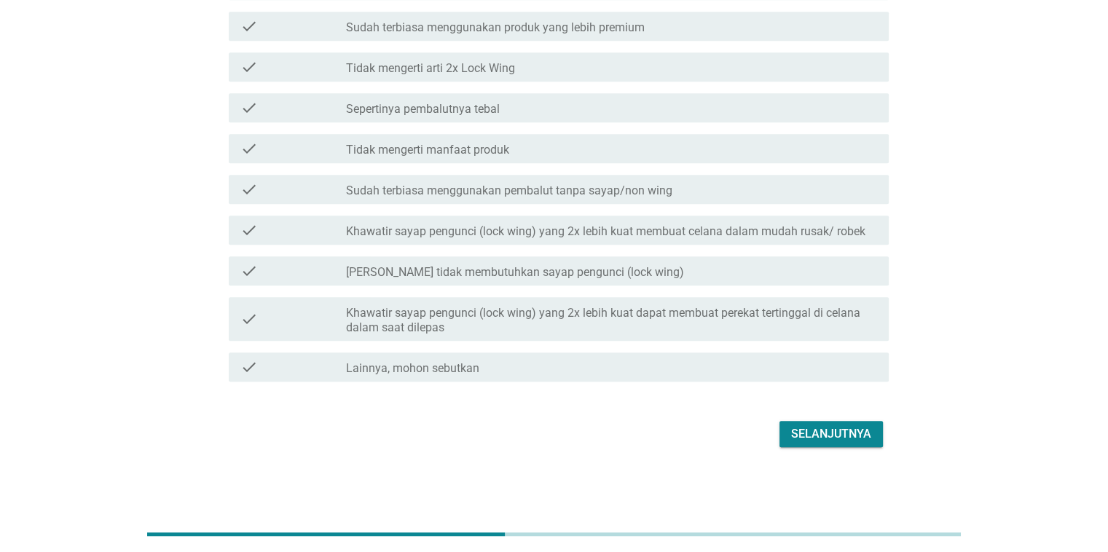
click at [812, 428] on div "Selanjutnya" at bounding box center [831, 433] width 80 height 17
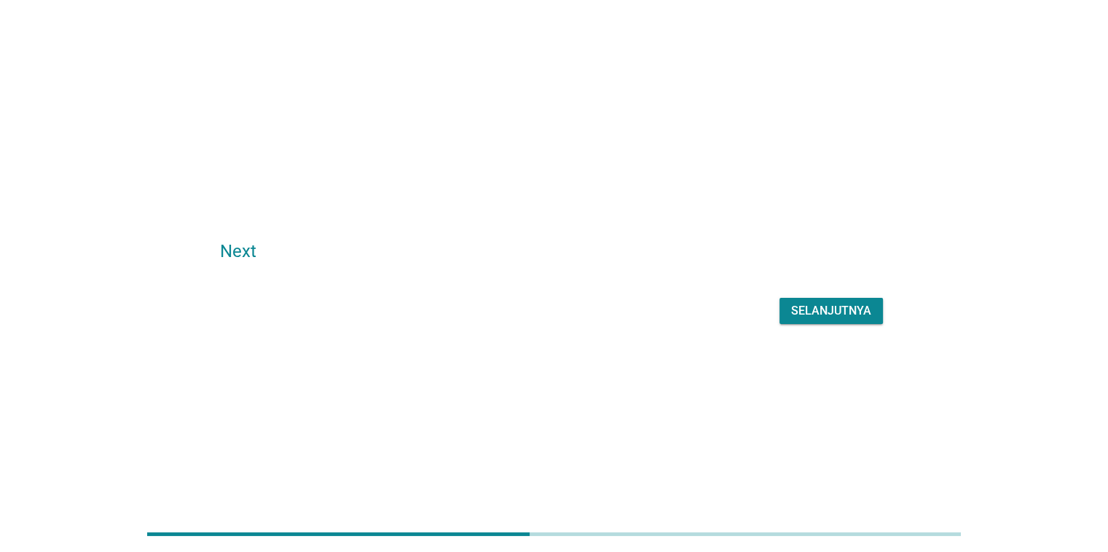
click at [798, 318] on div "Selanjutnya" at bounding box center [831, 310] width 80 height 17
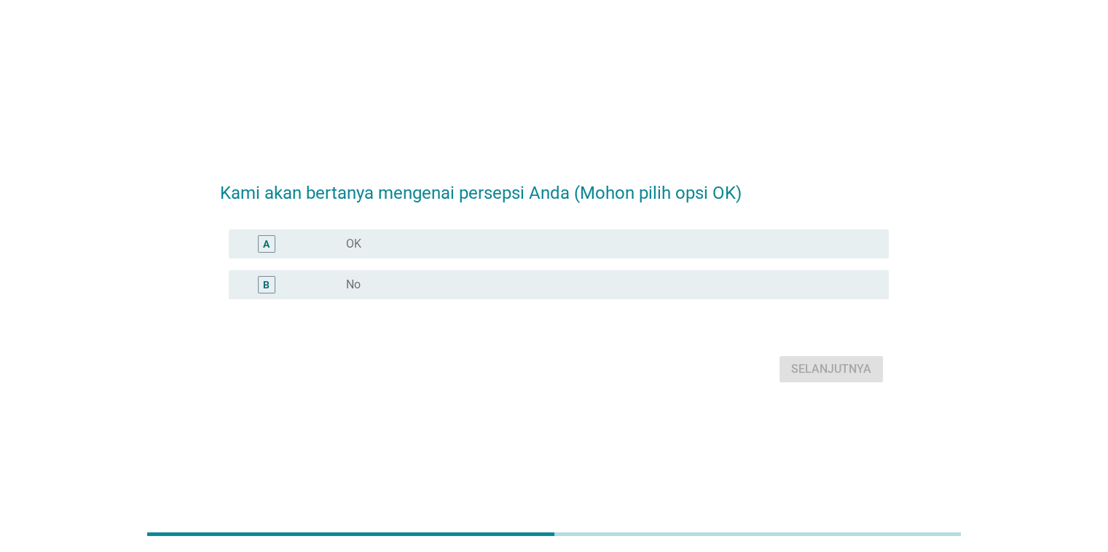
click at [580, 256] on div "A radio_button_unchecked OK" at bounding box center [559, 243] width 660 height 29
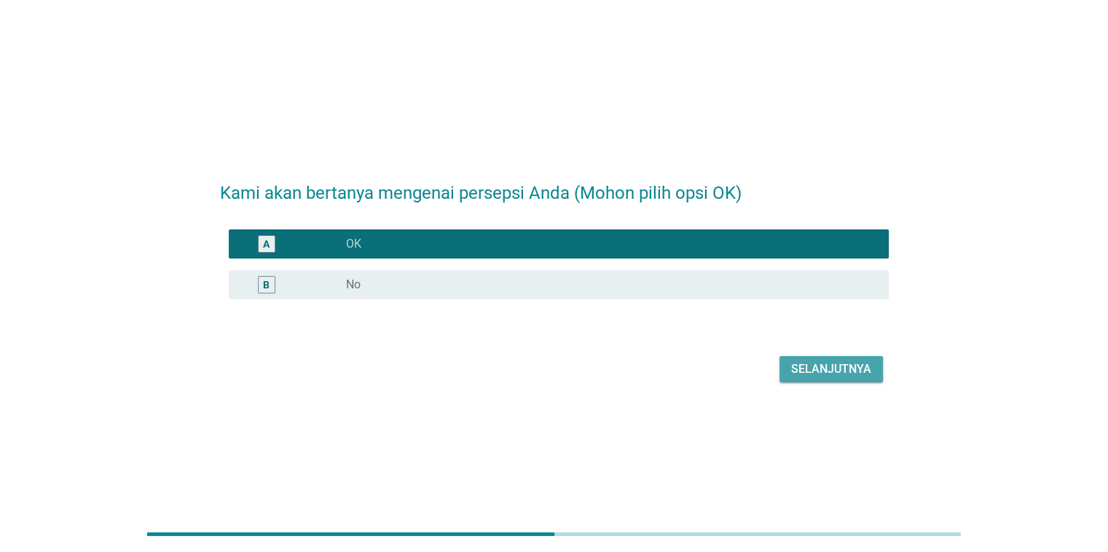
click at [824, 366] on div "Selanjutnya" at bounding box center [831, 369] width 80 height 17
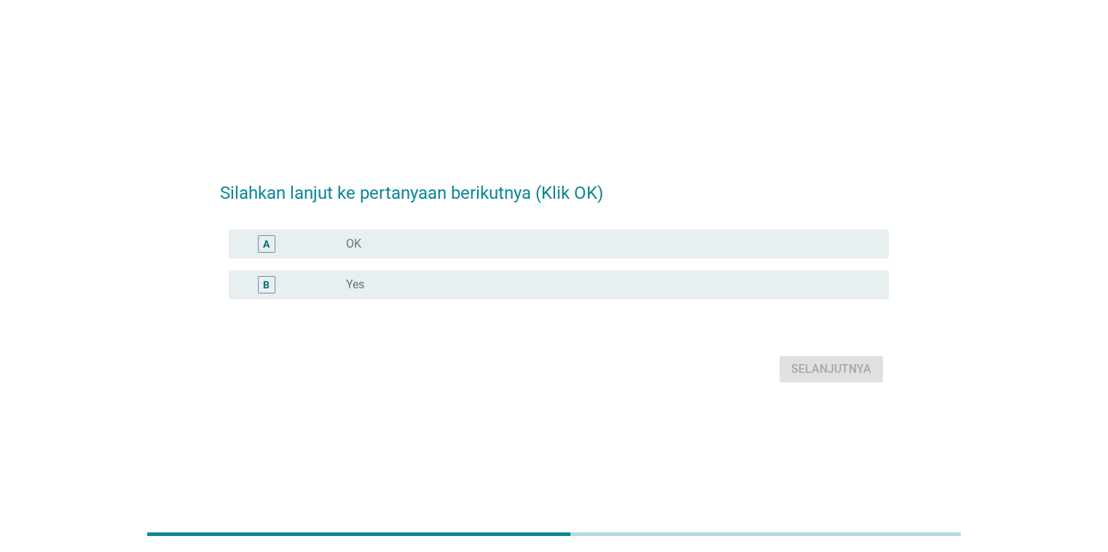
drag, startPoint x: 479, startPoint y: 243, endPoint x: 541, endPoint y: 264, distance: 65.9
click at [479, 243] on div "radio_button_unchecked OK" at bounding box center [605, 244] width 519 height 15
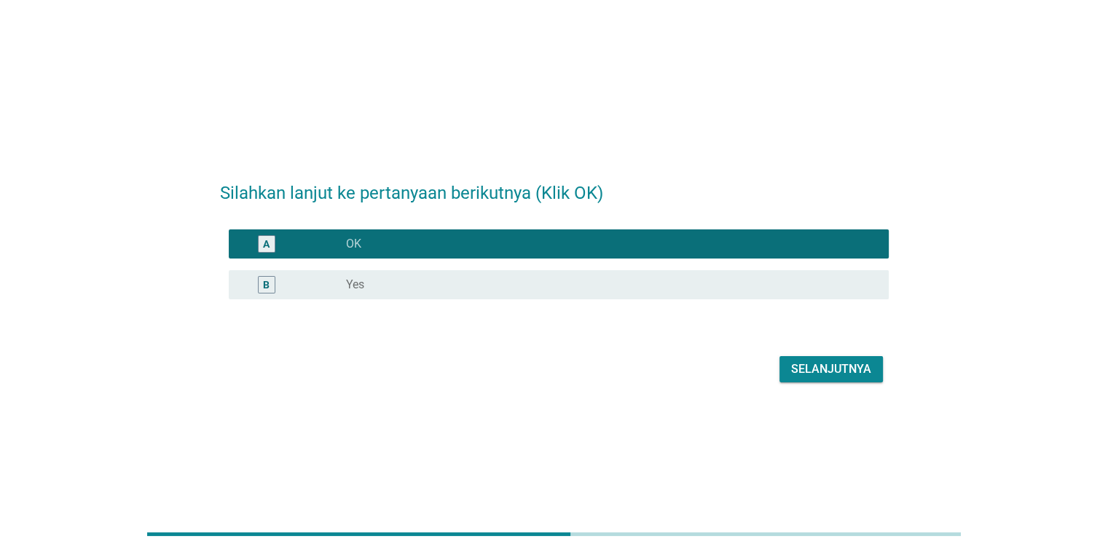
click at [811, 371] on div "Selanjutnya" at bounding box center [831, 369] width 80 height 17
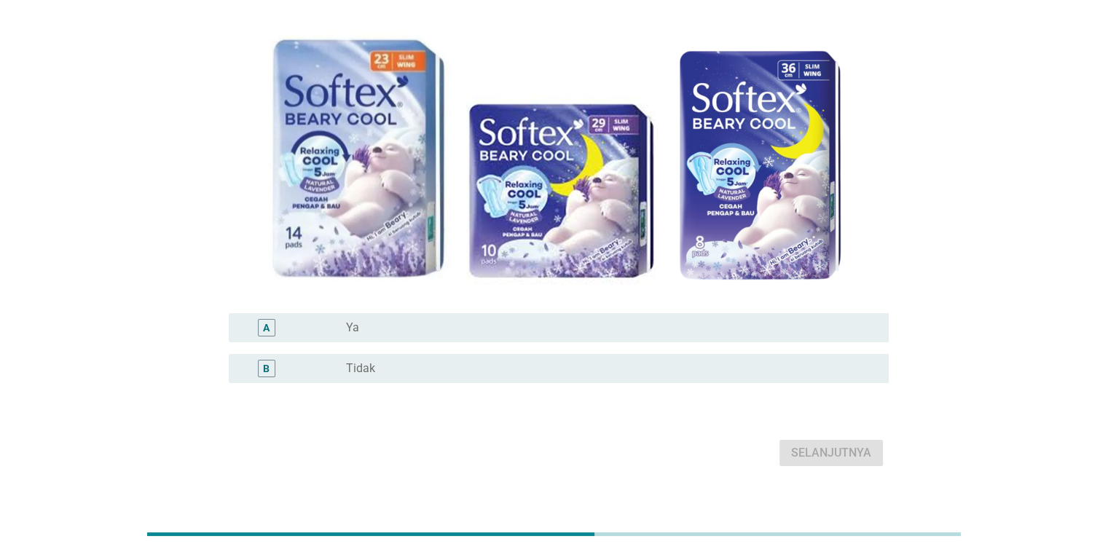
scroll to position [121, 0]
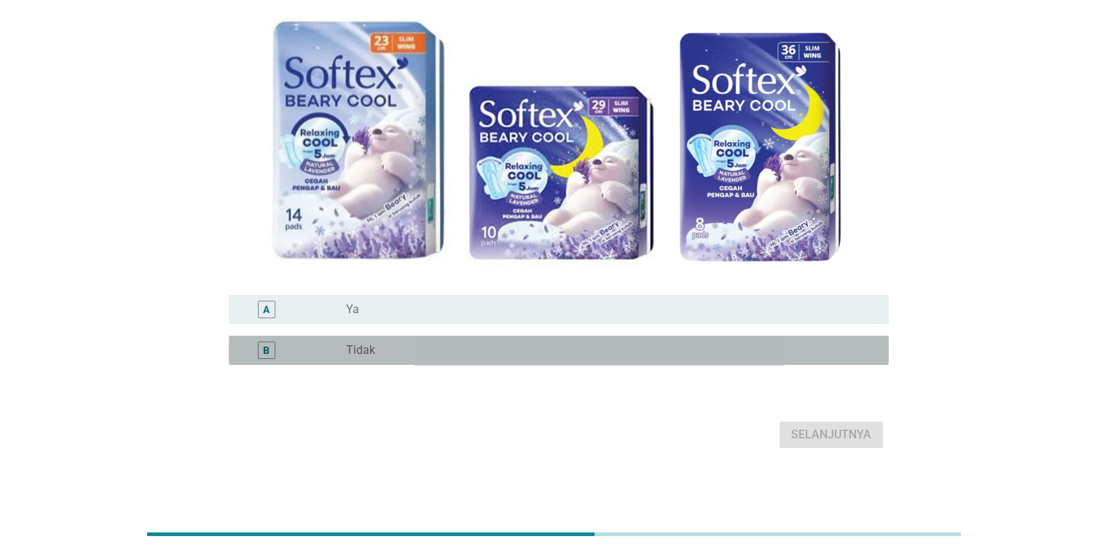
drag, startPoint x: 560, startPoint y: 360, endPoint x: 578, endPoint y: 363, distance: 18.6
click at [562, 361] on div "B radio_button_unchecked Tidak" at bounding box center [559, 350] width 660 height 29
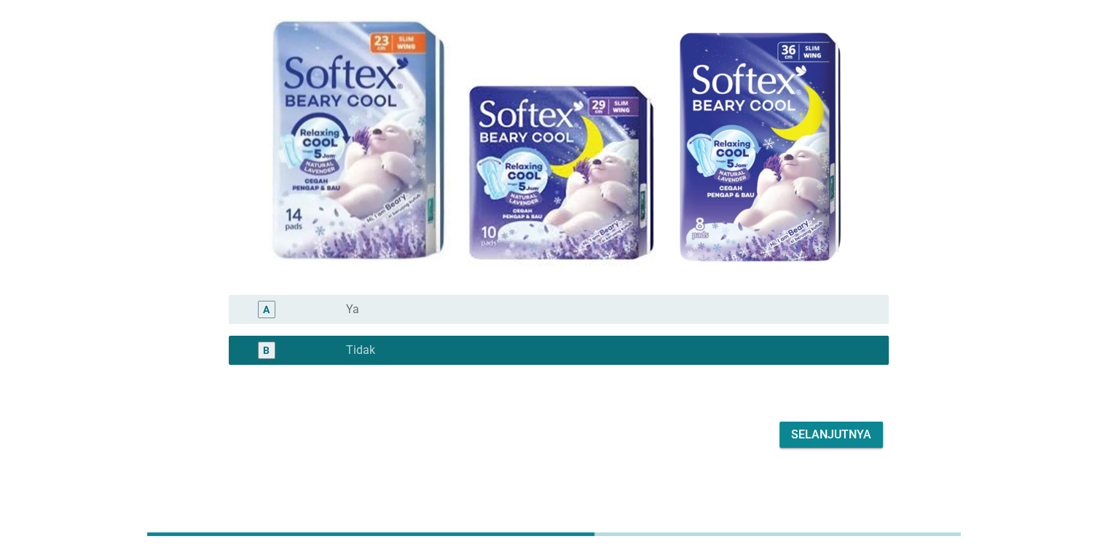
click at [804, 438] on div "Selanjutnya" at bounding box center [831, 434] width 80 height 17
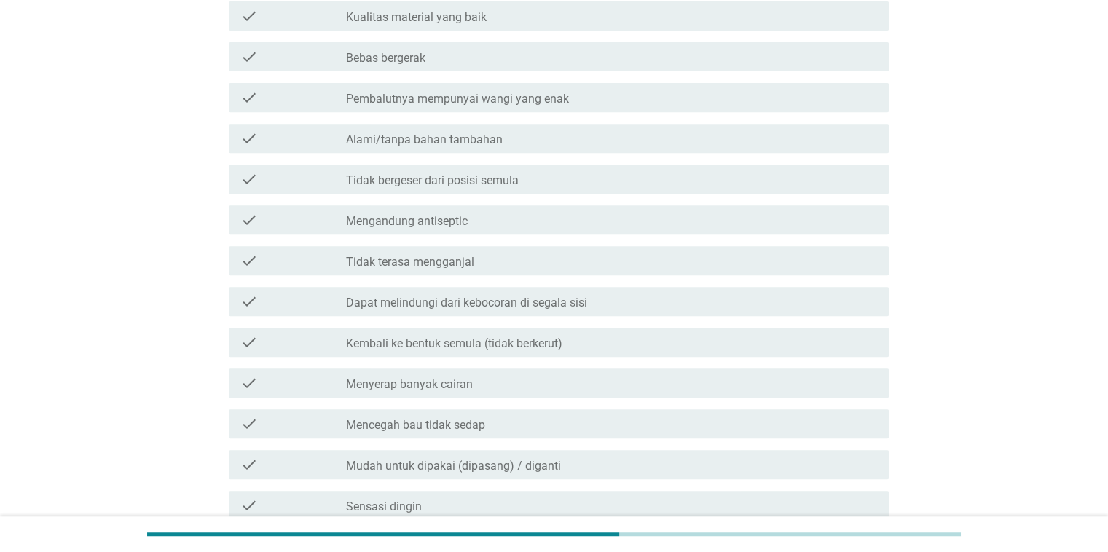
scroll to position [656, 0]
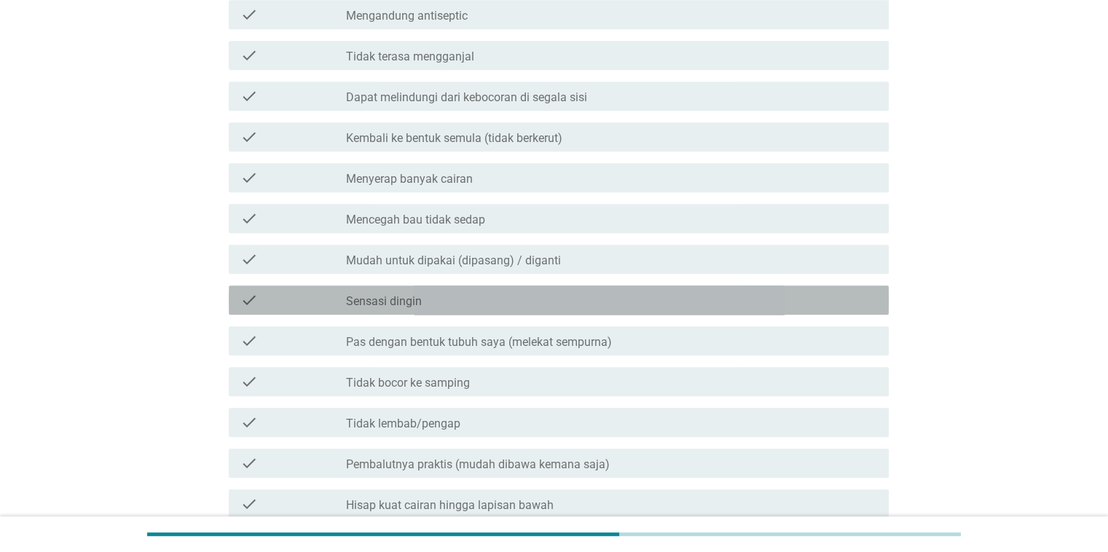
click at [543, 304] on div "check_box_outline_blank Sensasi dingin" at bounding box center [611, 299] width 530 height 17
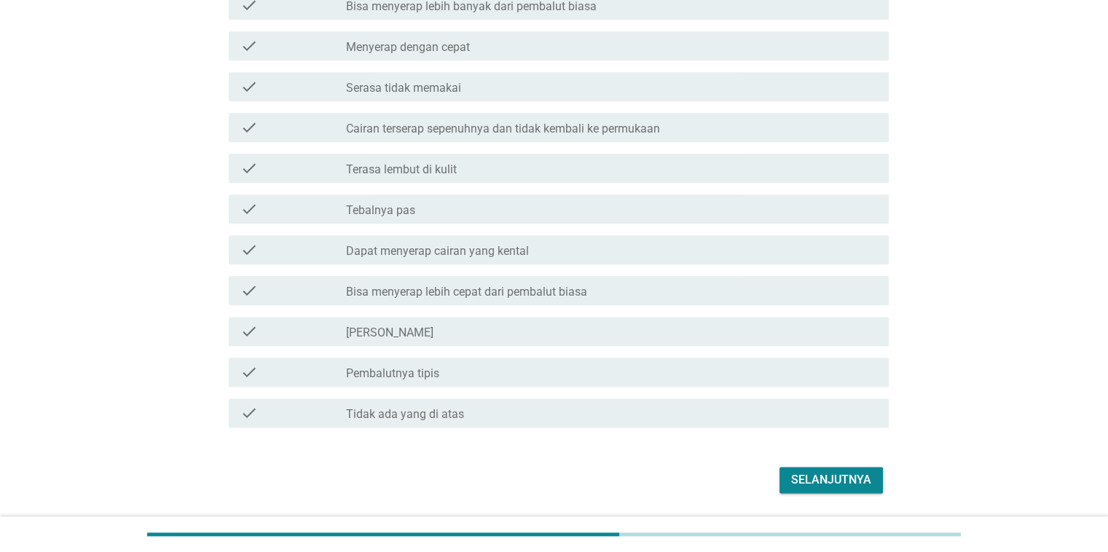
scroll to position [1809, 0]
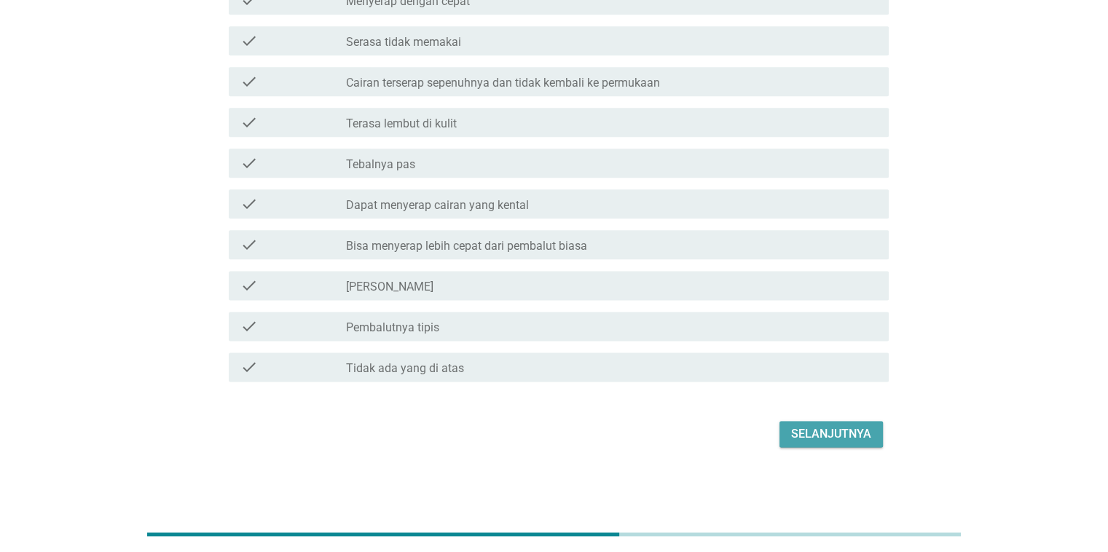
click at [830, 427] on div "Selanjutnya" at bounding box center [831, 433] width 80 height 17
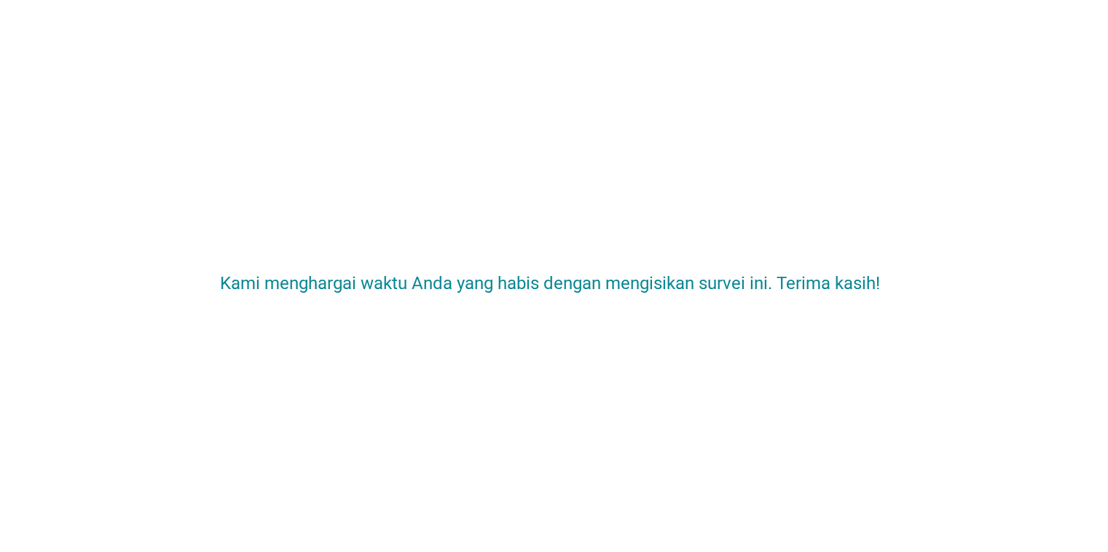
scroll to position [0, 0]
